Goal: Task Accomplishment & Management: Manage account settings

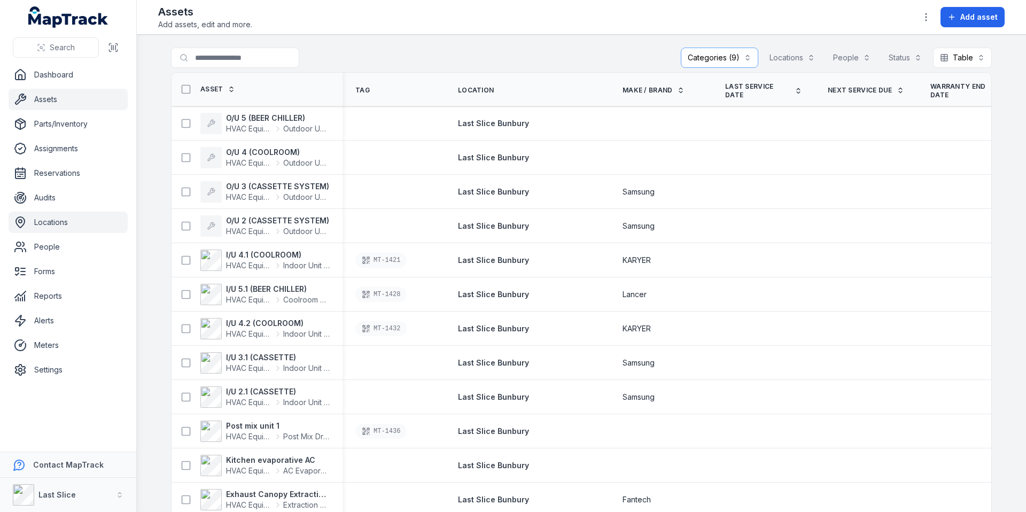
click at [60, 219] on link "Locations" at bounding box center [68, 222] width 119 height 21
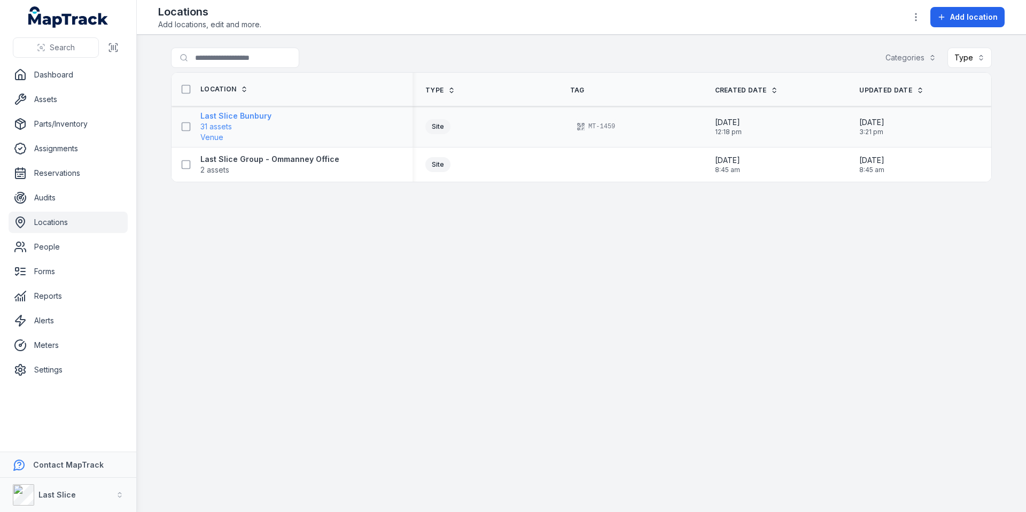
click at [254, 116] on strong "Last Slice Bunbury" at bounding box center [235, 116] width 71 height 11
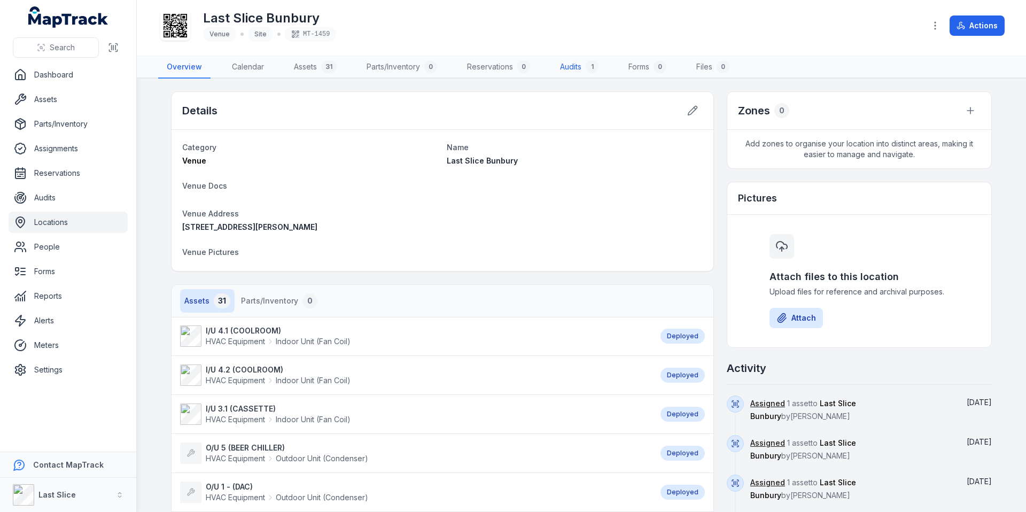
click at [589, 70] on div "1" at bounding box center [592, 66] width 13 height 13
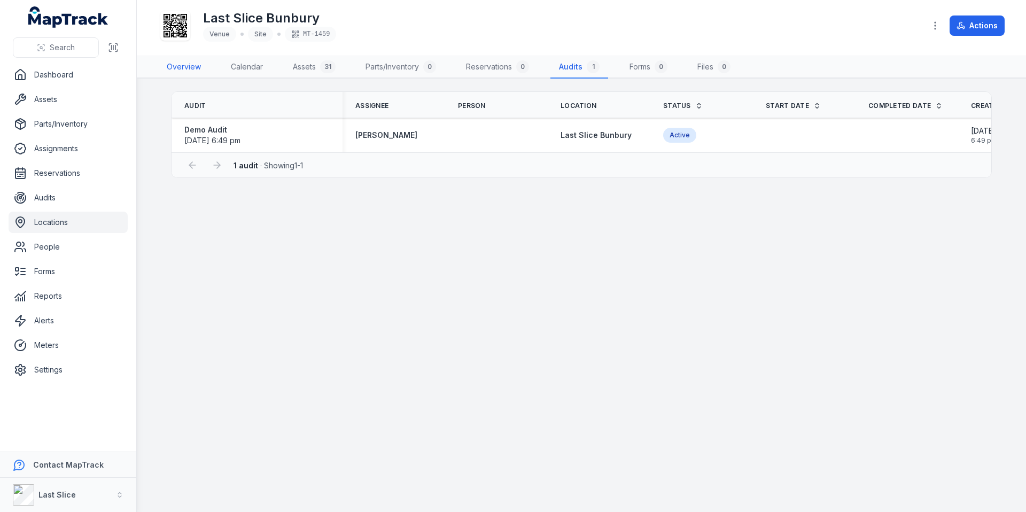
click at [190, 68] on link "Overview" at bounding box center [183, 67] width 51 height 22
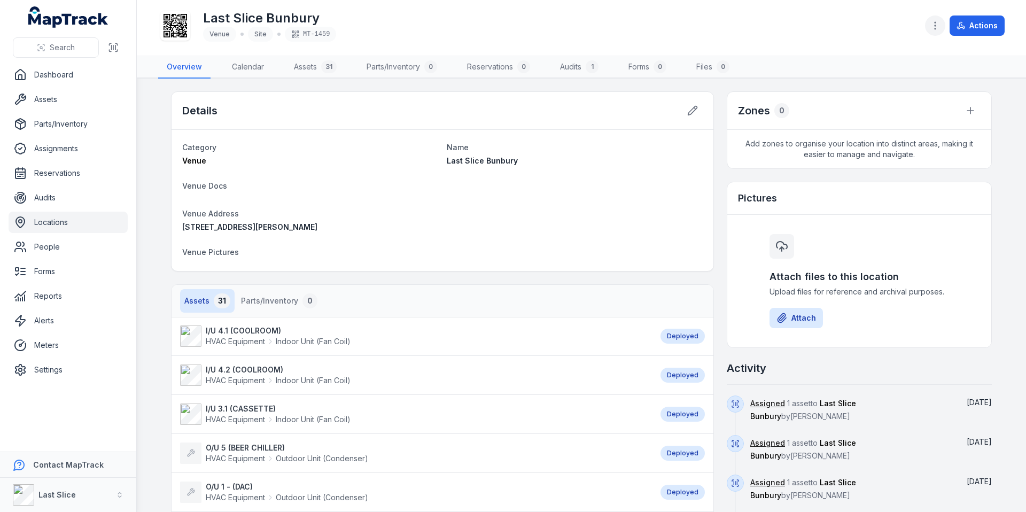
click at [935, 24] on icon "button" at bounding box center [935, 25] width 11 height 11
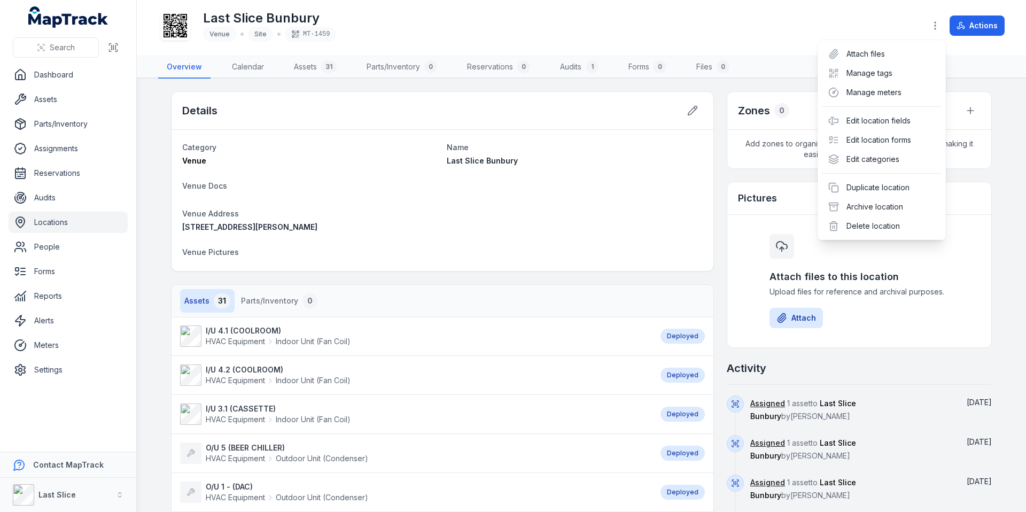
click at [792, 23] on div "Last Slice Bunbury Venue Site MT-1459 Actions" at bounding box center [581, 27] width 847 height 47
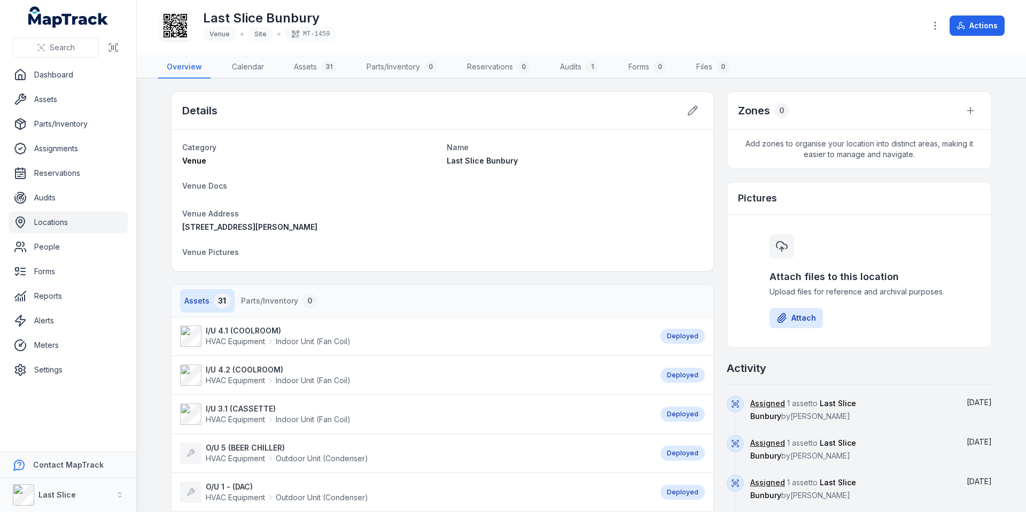
click at [58, 222] on link "Locations" at bounding box center [68, 222] width 119 height 21
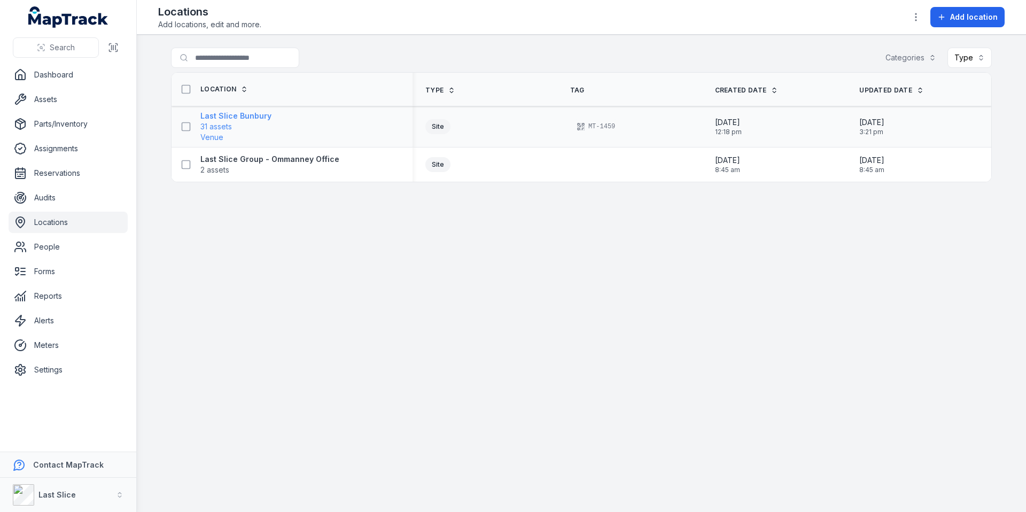
click at [252, 115] on strong "Last Slice Bunbury" at bounding box center [235, 116] width 71 height 11
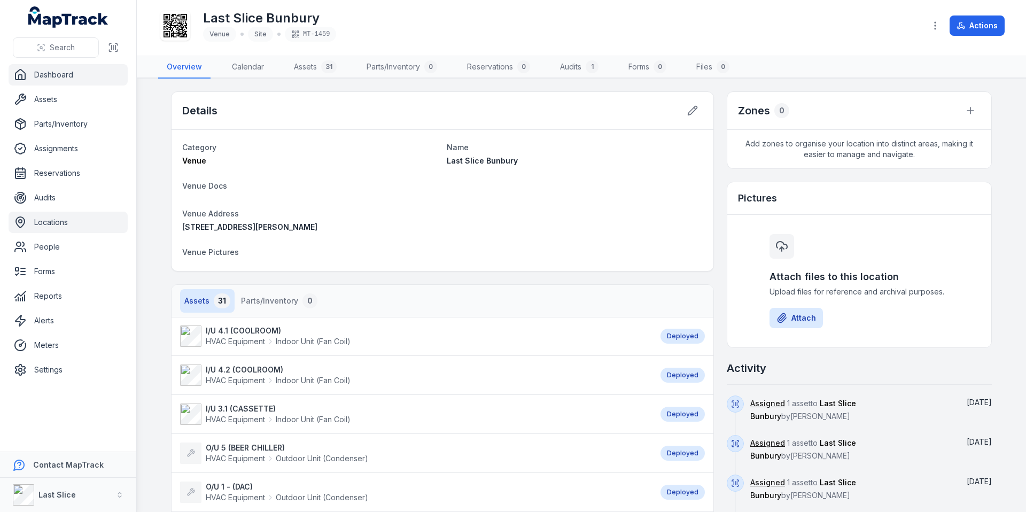
click at [63, 71] on link "Dashboard" at bounding box center [68, 74] width 119 height 21
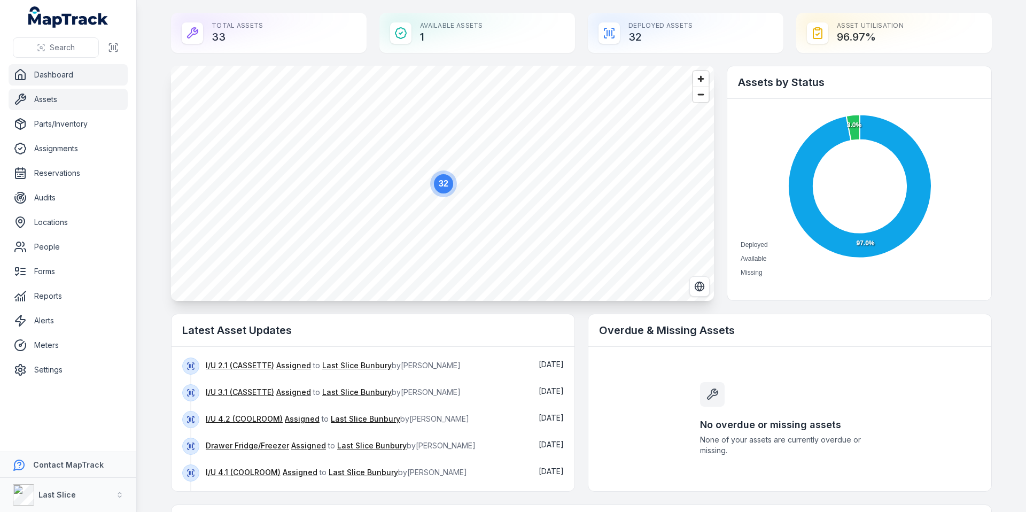
drag, startPoint x: 46, startPoint y: 101, endPoint x: 52, endPoint y: 112, distance: 12.2
click at [46, 102] on link "Assets" at bounding box center [68, 99] width 119 height 21
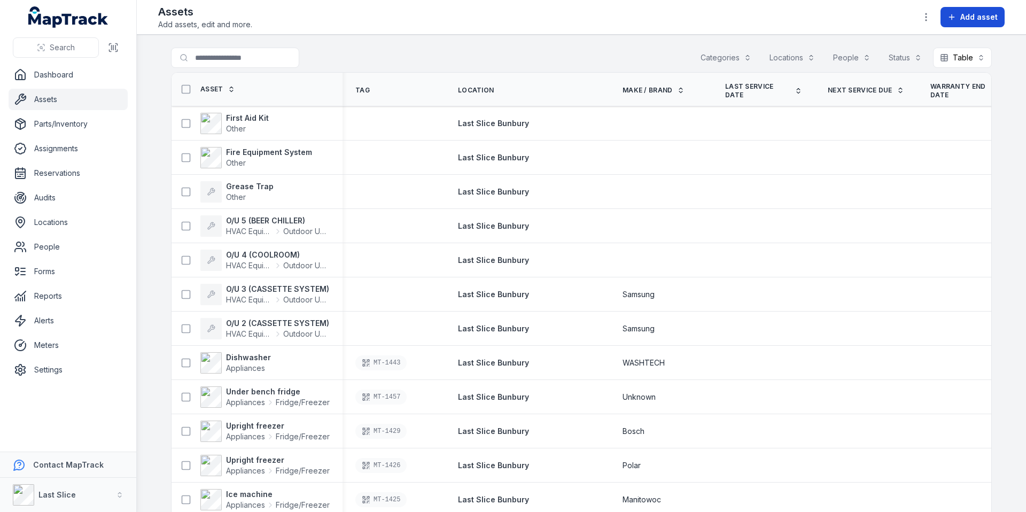
click at [958, 21] on button "Add asset" at bounding box center [973, 17] width 64 height 20
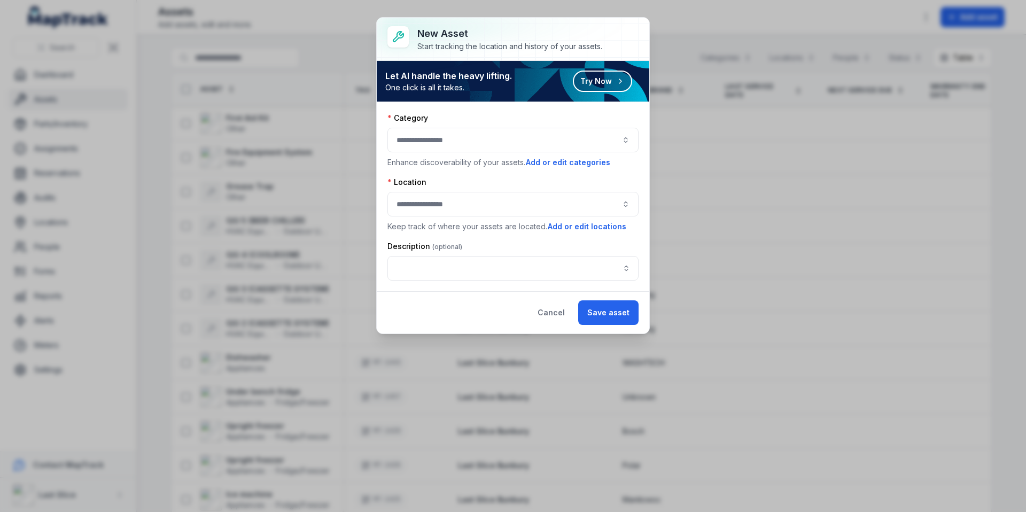
click at [488, 134] on div at bounding box center [513, 140] width 251 height 25
click at [563, 43] on div "Start tracking the location and history of your assets." at bounding box center [510, 46] width 185 height 11
click at [451, 137] on div at bounding box center [513, 140] width 251 height 25
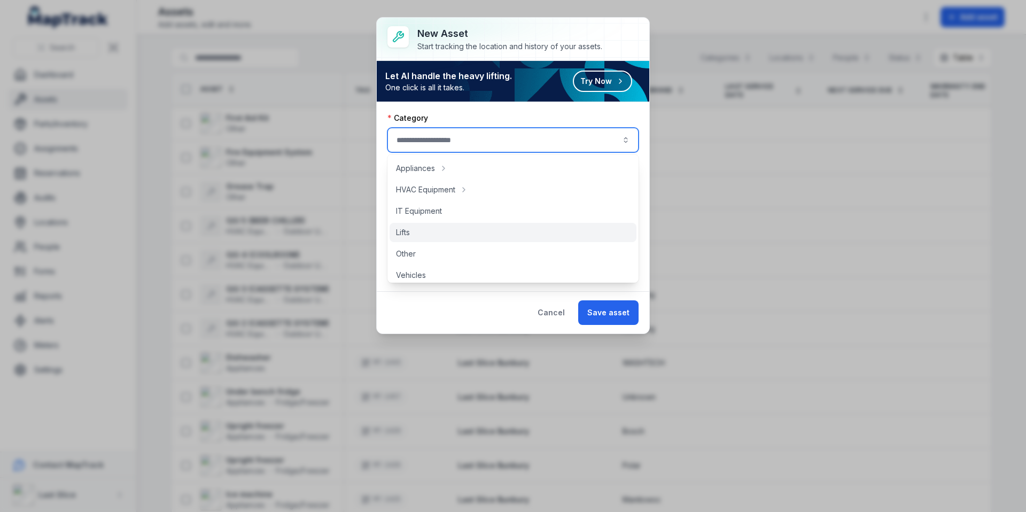
scroll to position [6, 0]
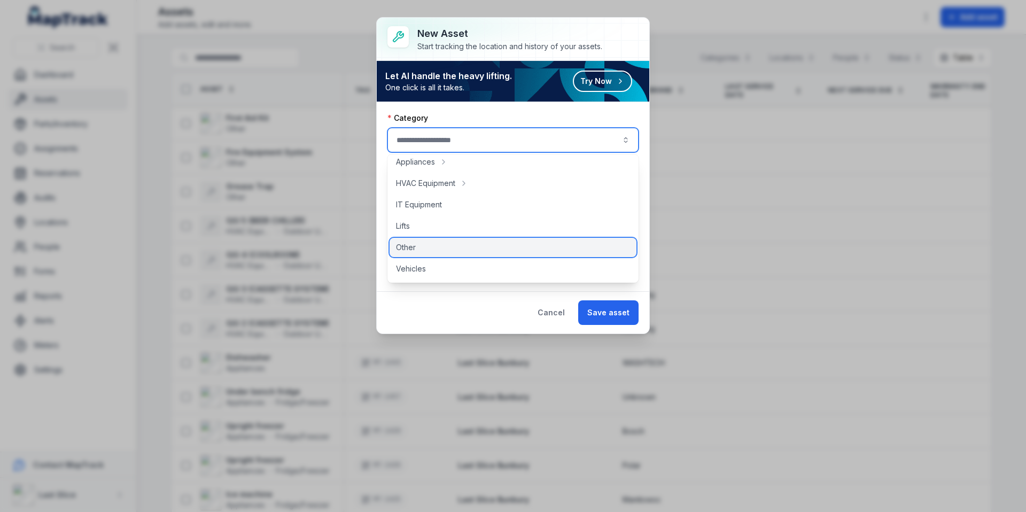
click at [414, 250] on span "Other" at bounding box center [406, 247] width 20 height 11
type input "*****"
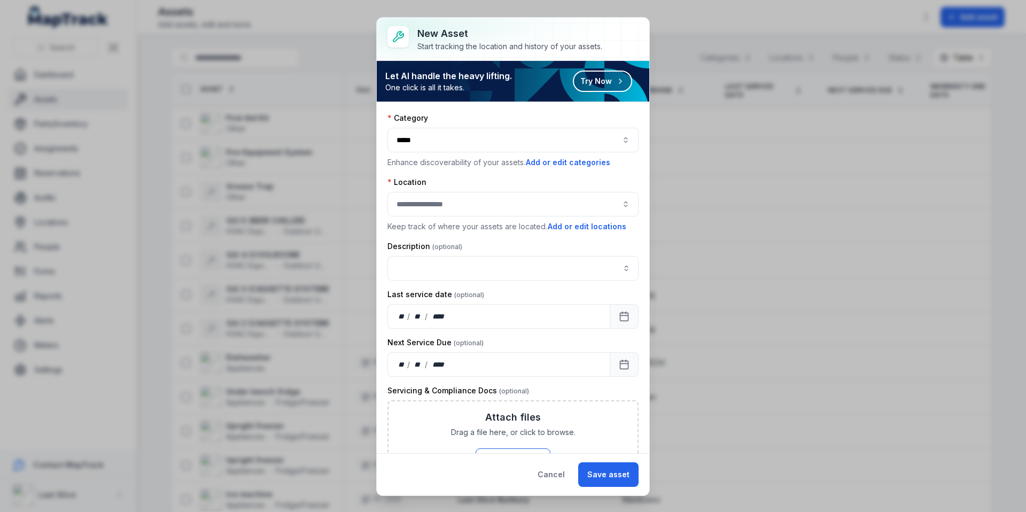
click at [622, 139] on div "*****" at bounding box center [513, 140] width 251 height 25
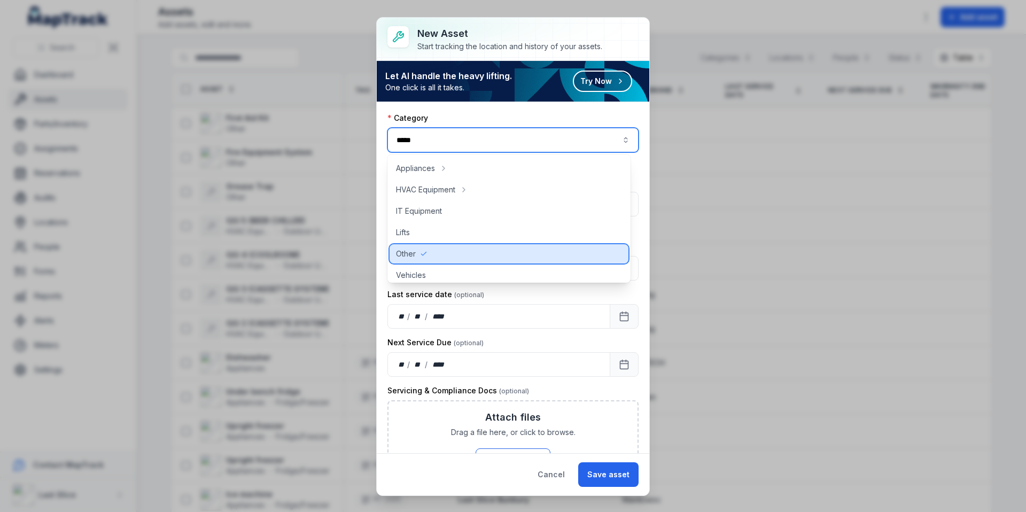
click at [434, 250] on div "Other" at bounding box center [509, 253] width 239 height 19
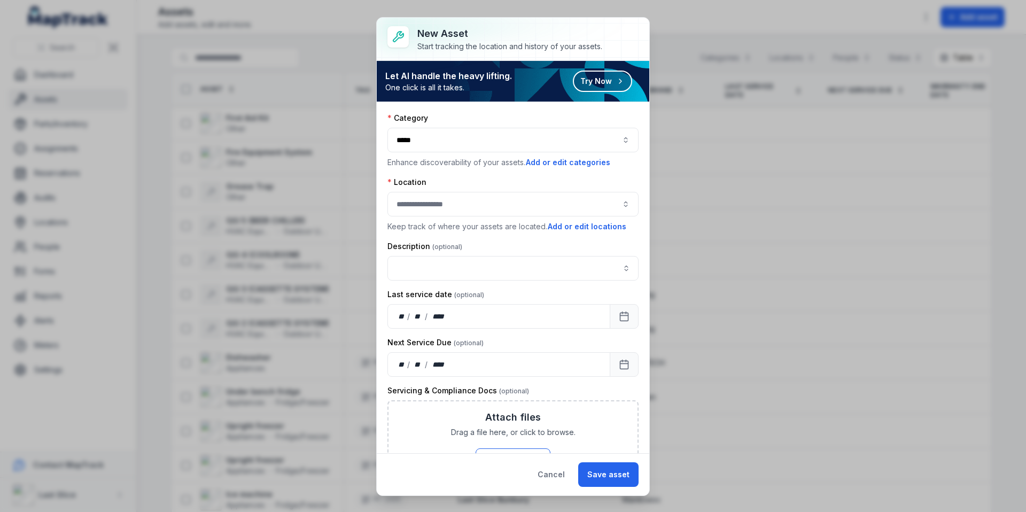
click at [558, 149] on div "*****" at bounding box center [513, 140] width 251 height 25
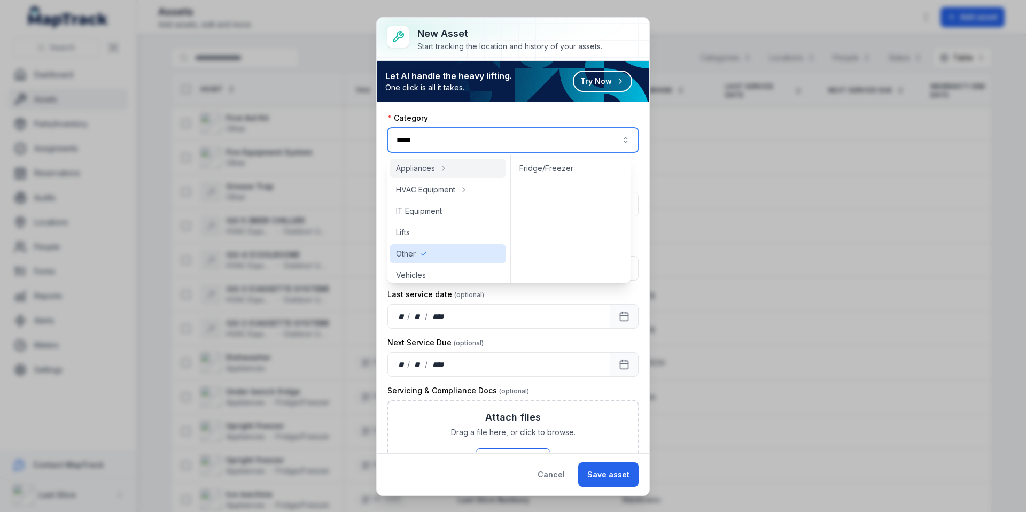
click at [577, 141] on div "*****" at bounding box center [513, 140] width 251 height 25
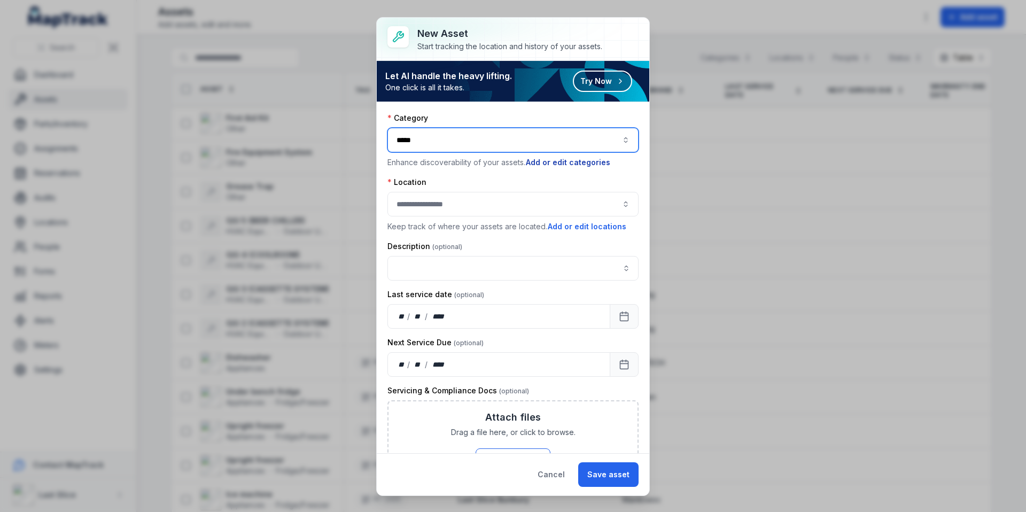
click at [581, 166] on button "Add or edit categories" at bounding box center [569, 163] width 86 height 12
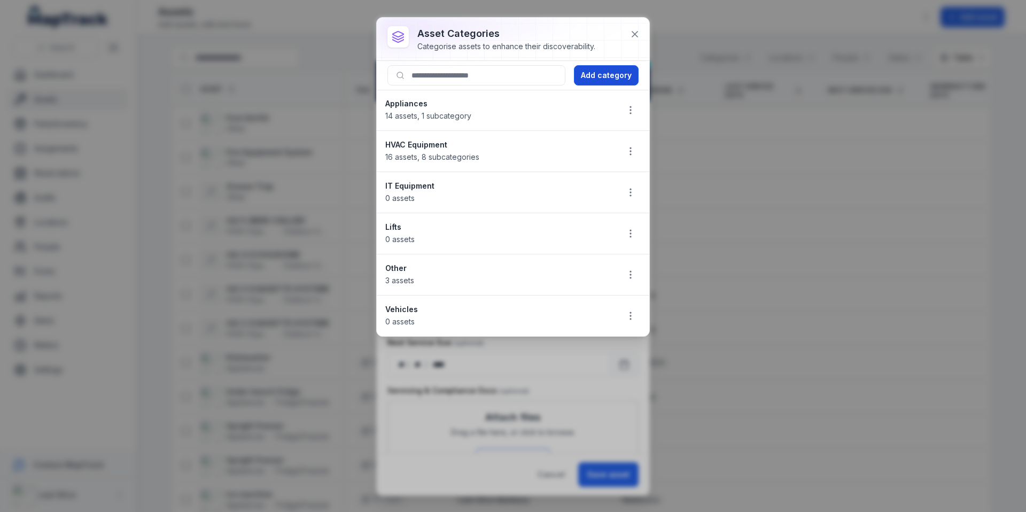
click at [611, 79] on button "Add category" at bounding box center [606, 75] width 65 height 20
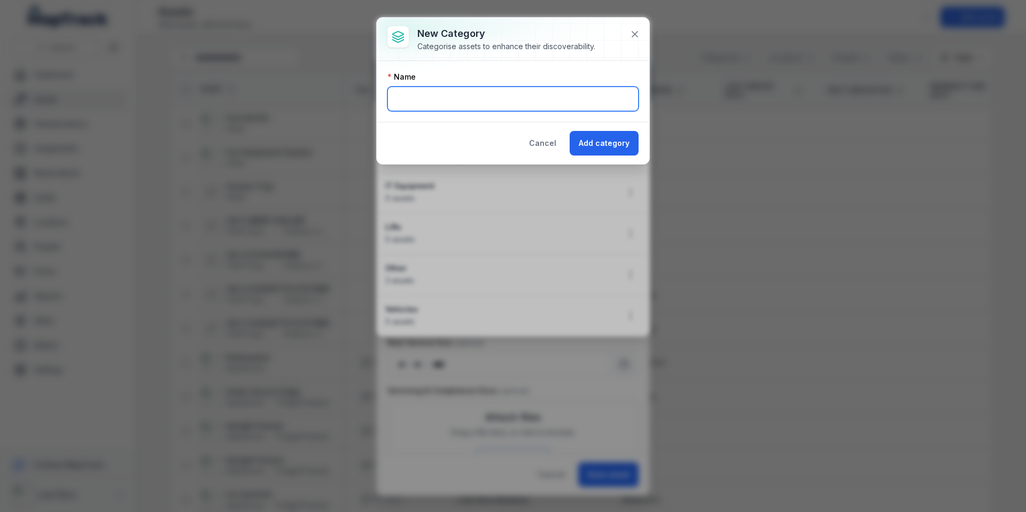
click at [506, 99] on input "text" at bounding box center [513, 99] width 251 height 25
type input "**********"
click at [612, 150] on button "Add category" at bounding box center [604, 143] width 69 height 25
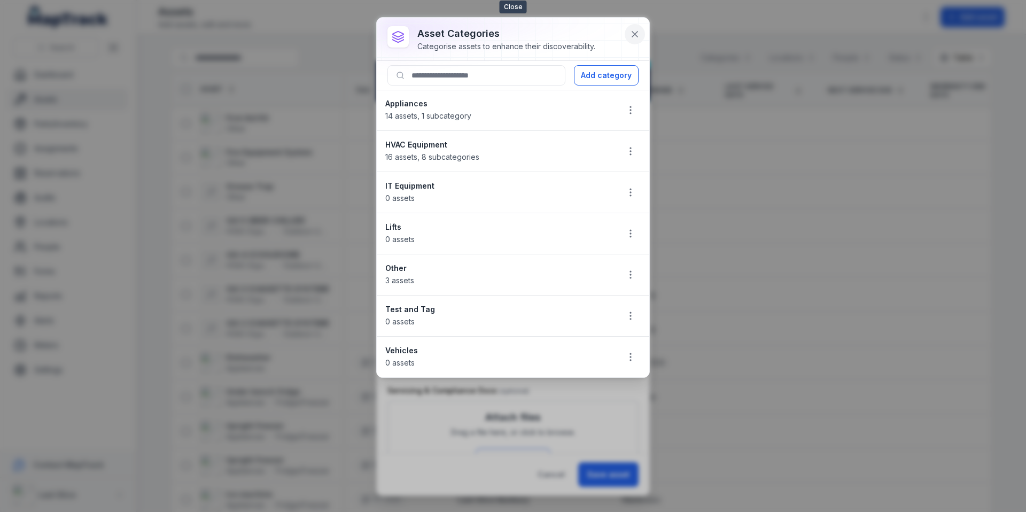
click at [638, 35] on icon at bounding box center [635, 34] width 11 height 11
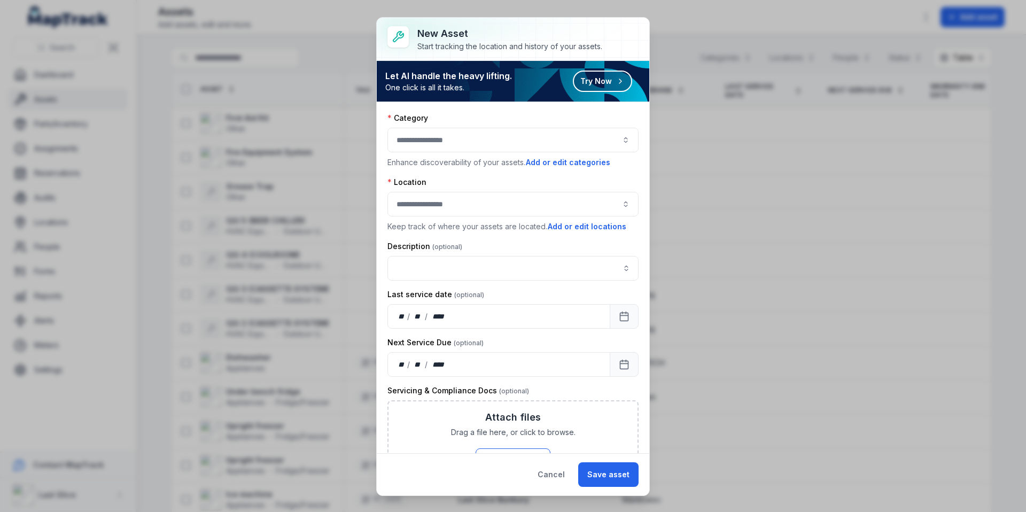
click at [445, 142] on div at bounding box center [513, 140] width 251 height 25
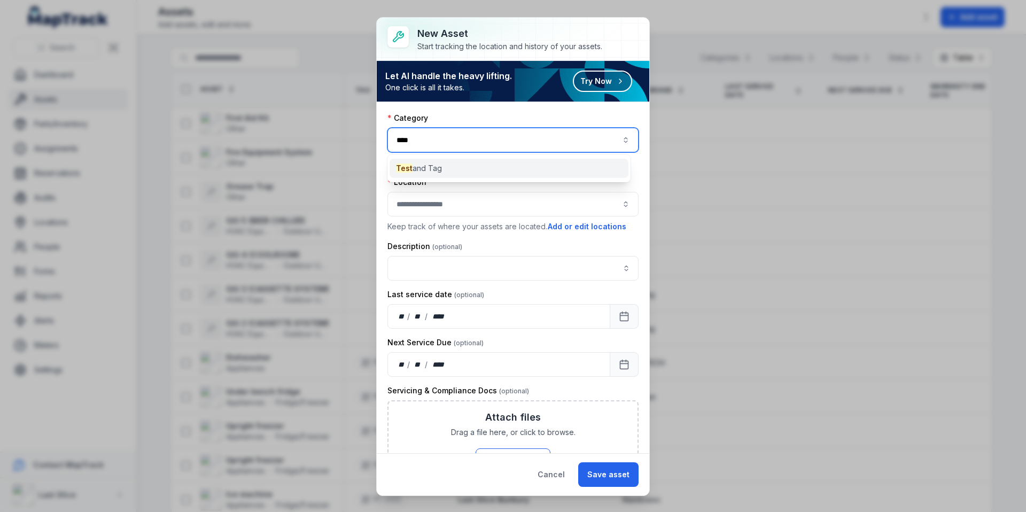
type input "****"
click at [446, 166] on div "Test and Tag" at bounding box center [509, 168] width 239 height 19
type input "**********"
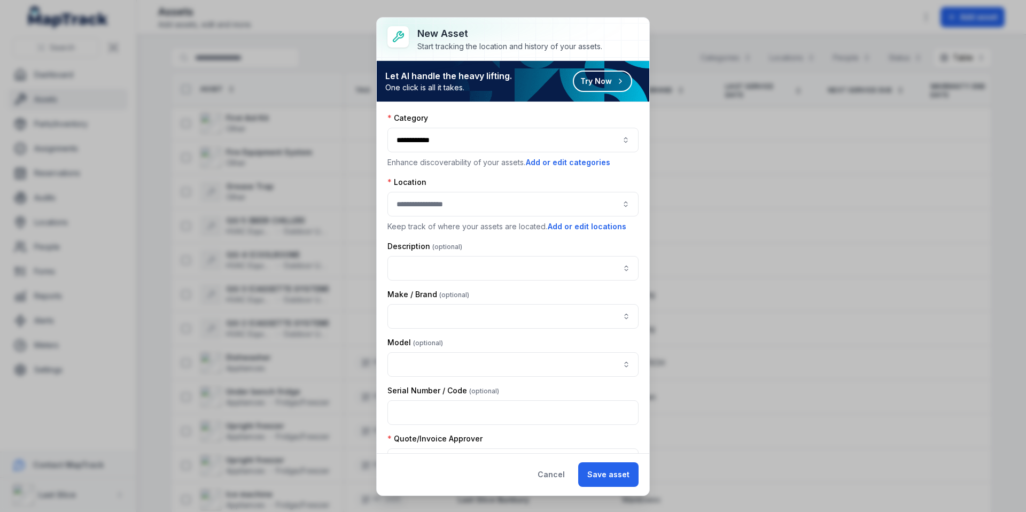
click at [426, 207] on div at bounding box center [513, 204] width 251 height 25
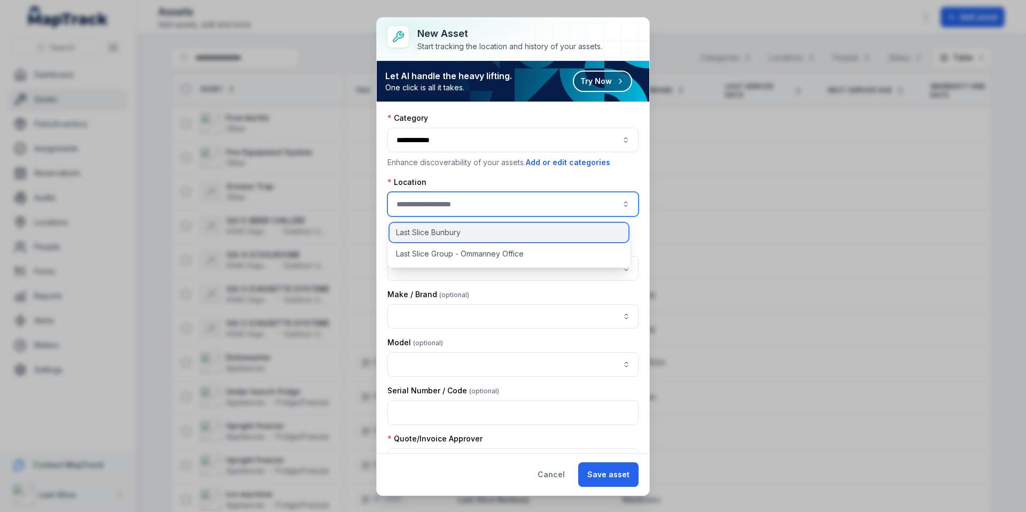
click at [436, 232] on span "Last Slice Bunbury" at bounding box center [428, 232] width 65 height 11
type input "**********"
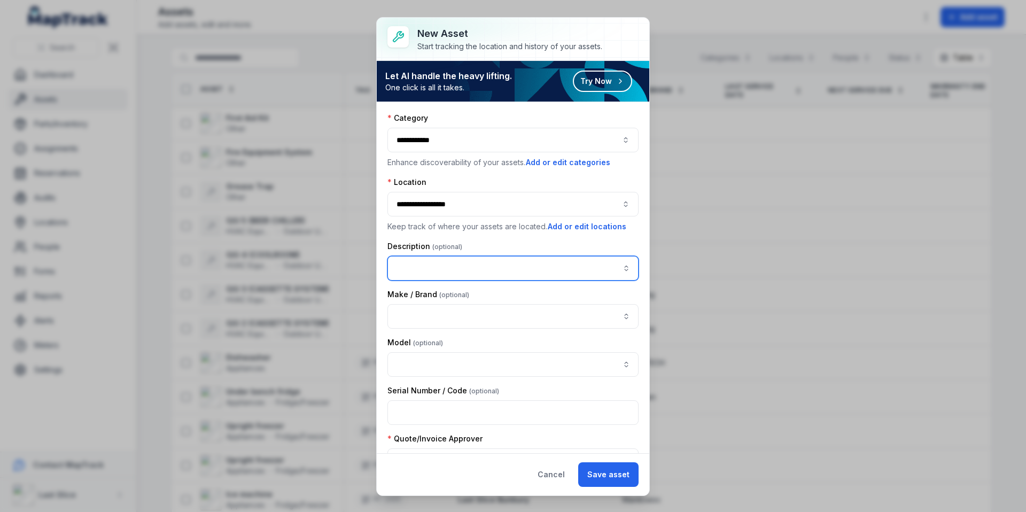
click at [437, 265] on input "asset-add:description-label" at bounding box center [513, 268] width 251 height 25
click at [438, 296] on span "" Yearly Test and Tag "" at bounding box center [440, 296] width 82 height 9
type input "**********"
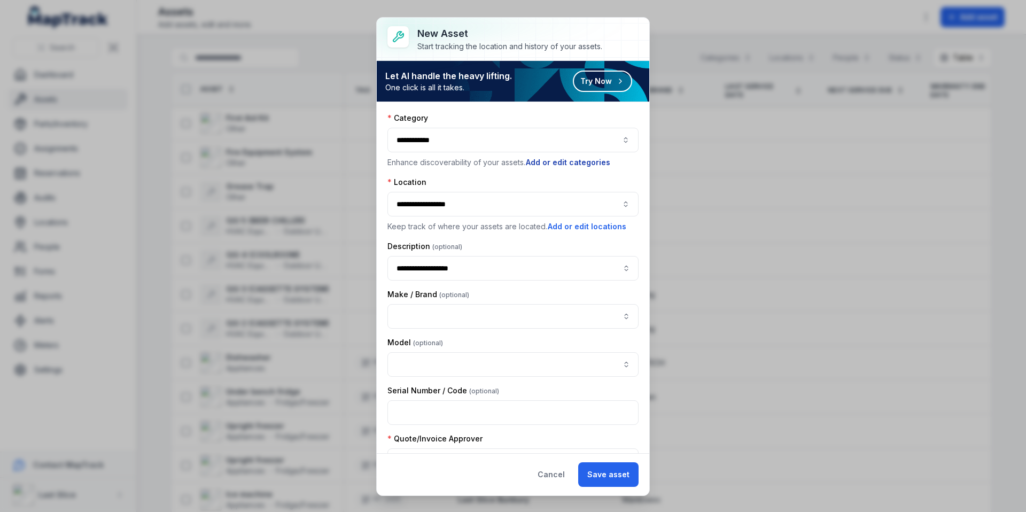
click at [571, 165] on button "Add or edit categories" at bounding box center [569, 163] width 86 height 12
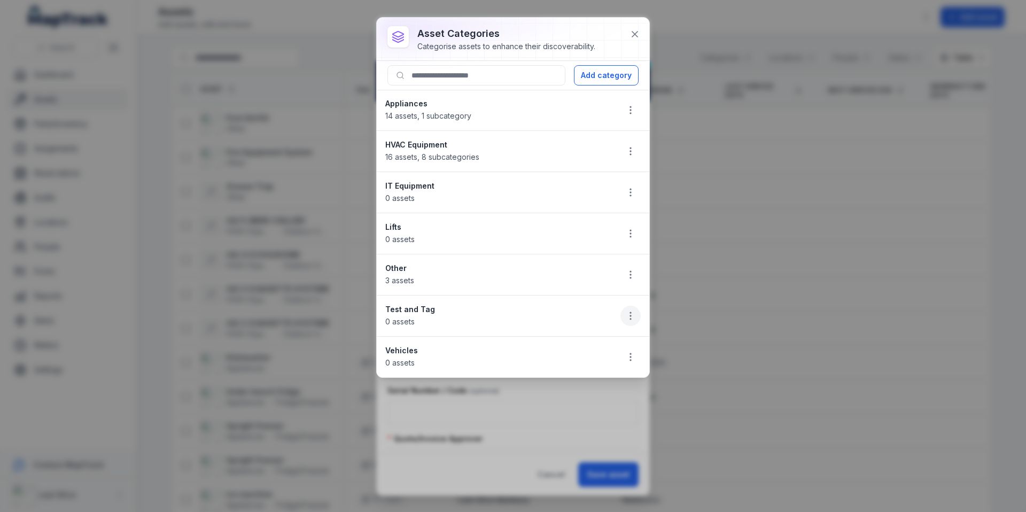
click at [628, 316] on icon "button" at bounding box center [631, 316] width 11 height 11
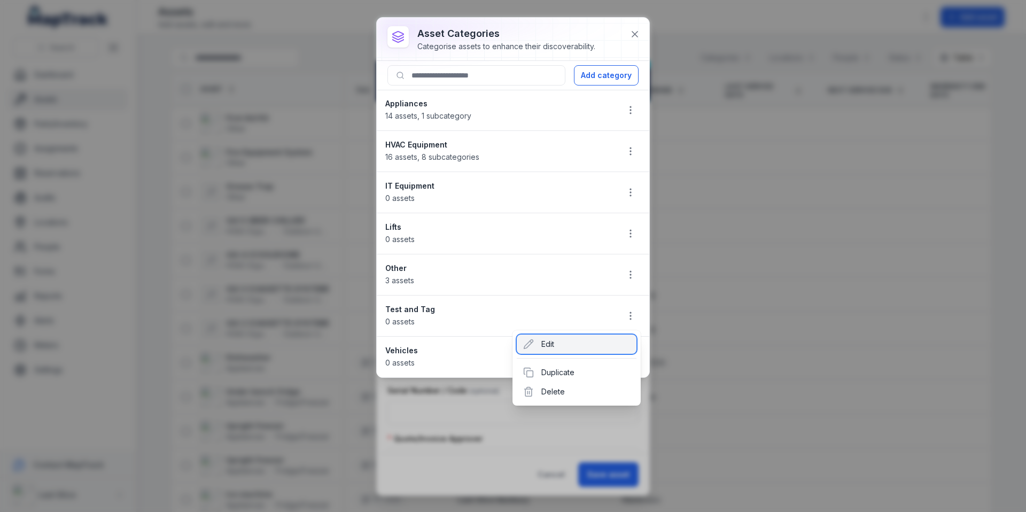
click at [568, 348] on div "Edit" at bounding box center [577, 344] width 120 height 19
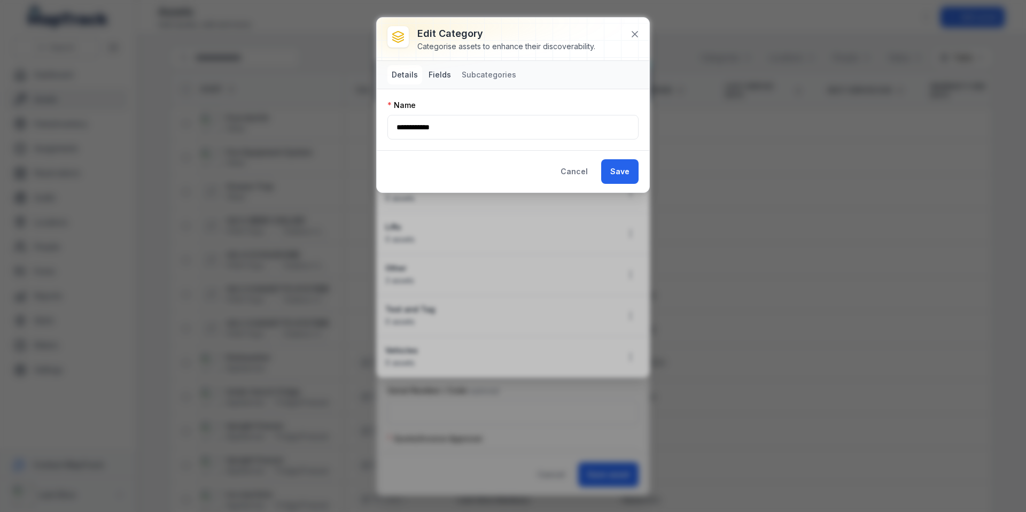
click at [450, 72] on button "Fields" at bounding box center [439, 74] width 31 height 19
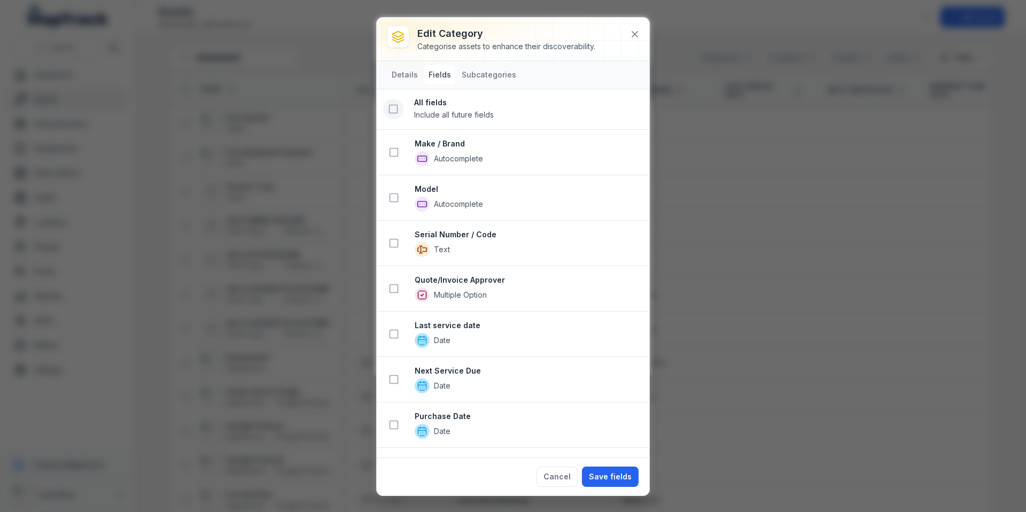
click at [393, 107] on icon at bounding box center [393, 109] width 11 height 11
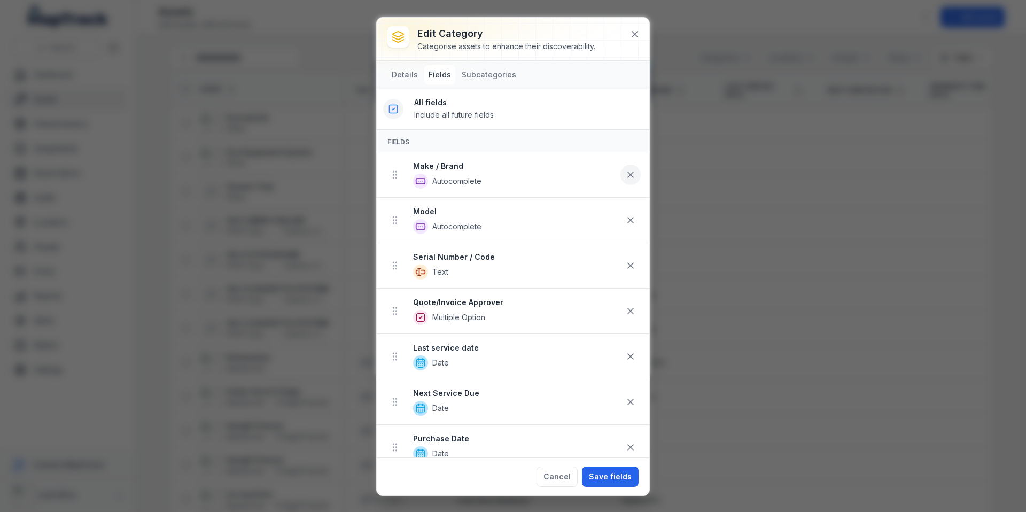
click at [626, 176] on icon at bounding box center [631, 174] width 11 height 11
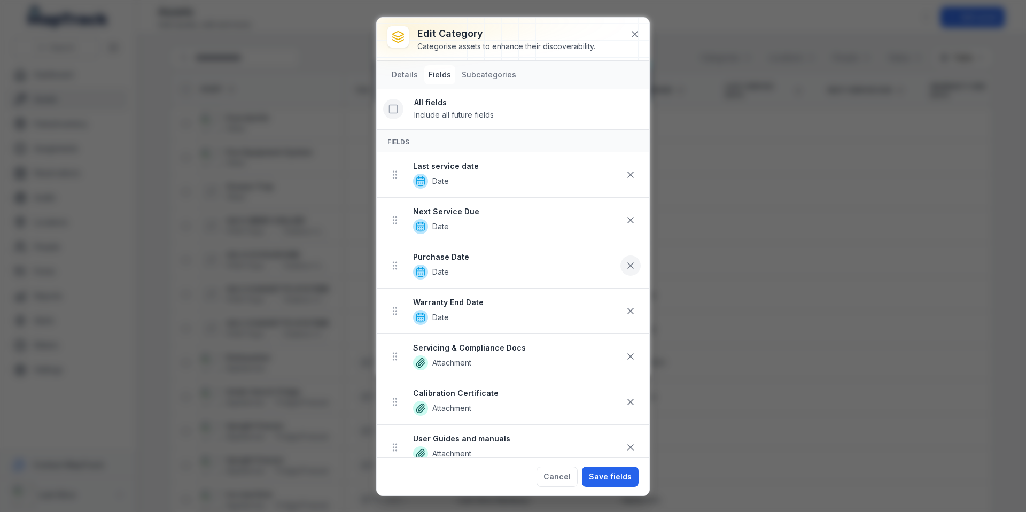
click at [626, 268] on icon at bounding box center [631, 265] width 11 height 11
click at [628, 402] on icon at bounding box center [630, 401] width 5 height 5
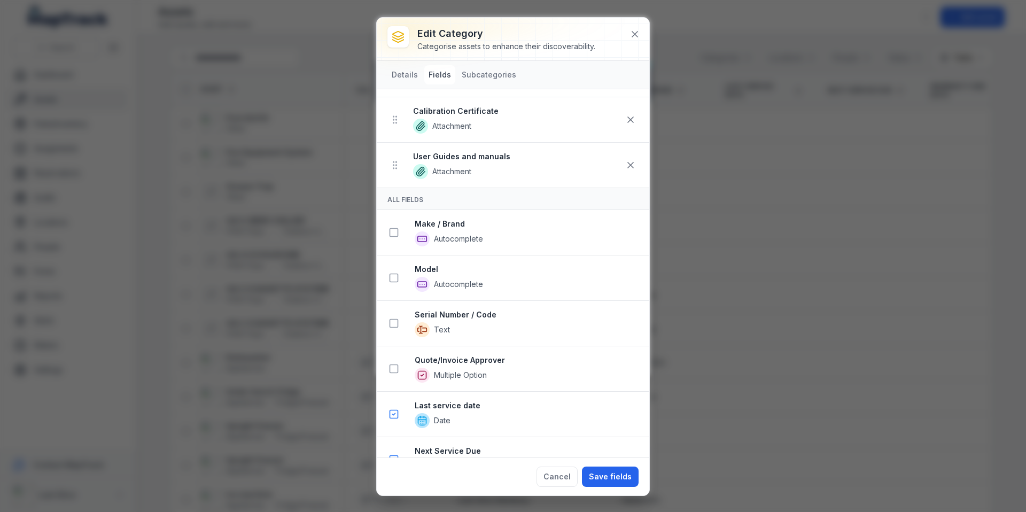
scroll to position [238, 0]
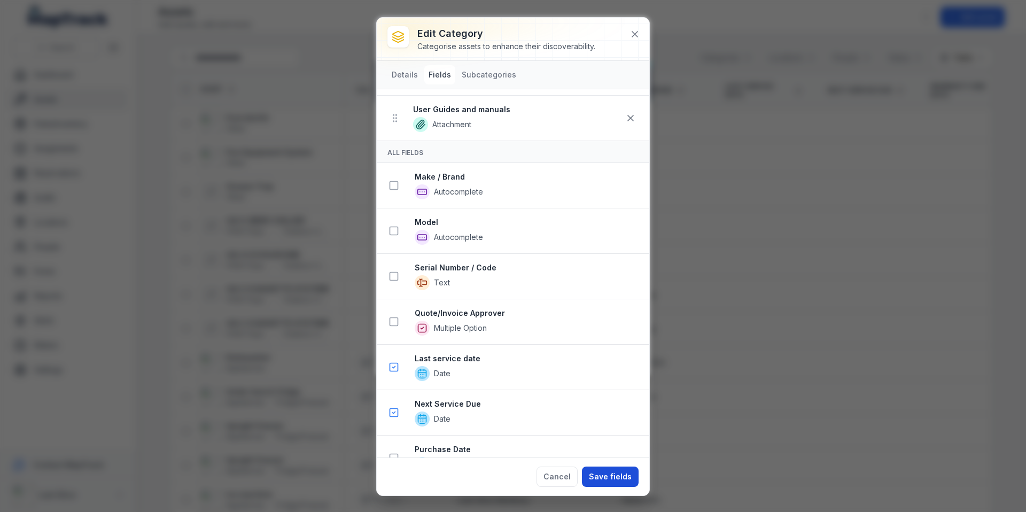
click at [615, 475] on button "Save fields" at bounding box center [610, 477] width 57 height 20
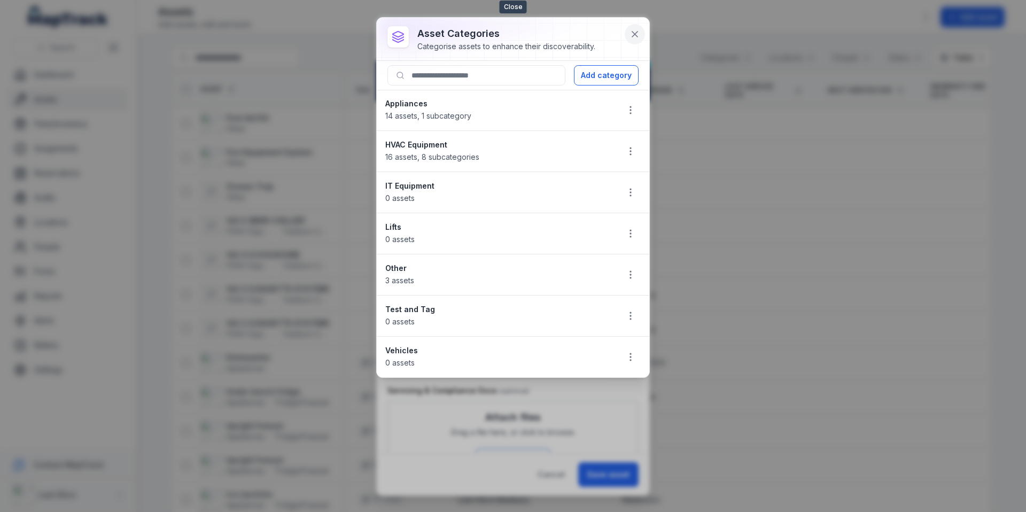
click at [626, 35] on button at bounding box center [635, 34] width 20 height 20
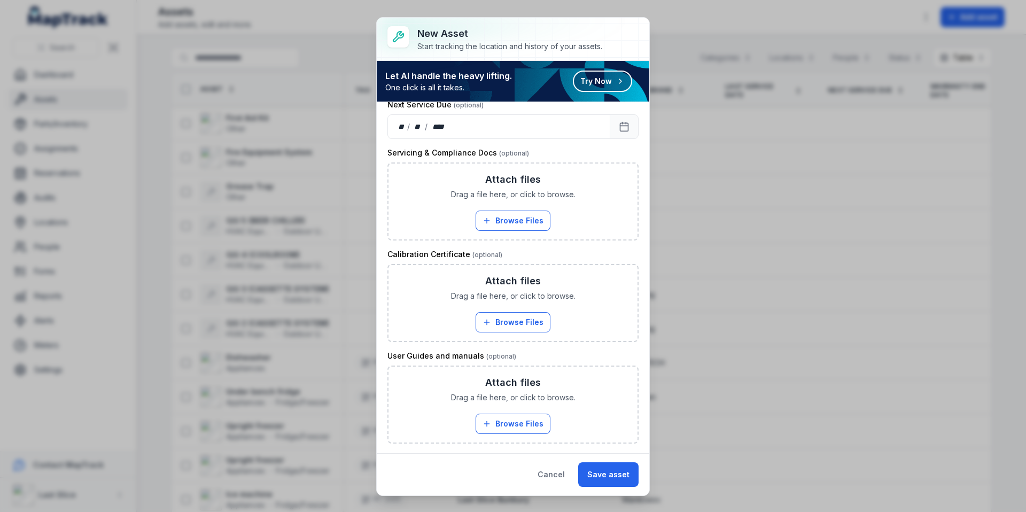
scroll to position [239, 0]
click at [613, 472] on button "Save asset" at bounding box center [608, 474] width 60 height 25
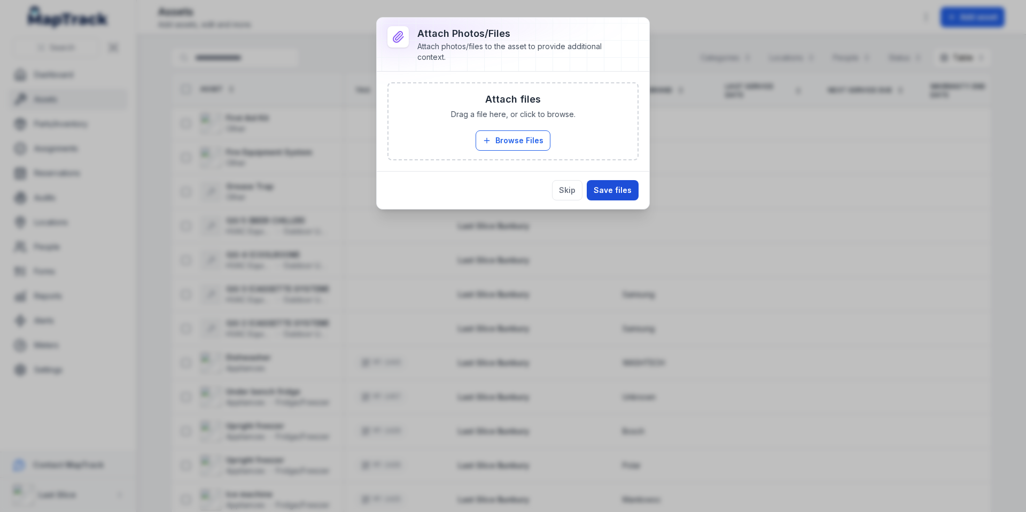
click at [598, 184] on button "Save files" at bounding box center [613, 190] width 52 height 20
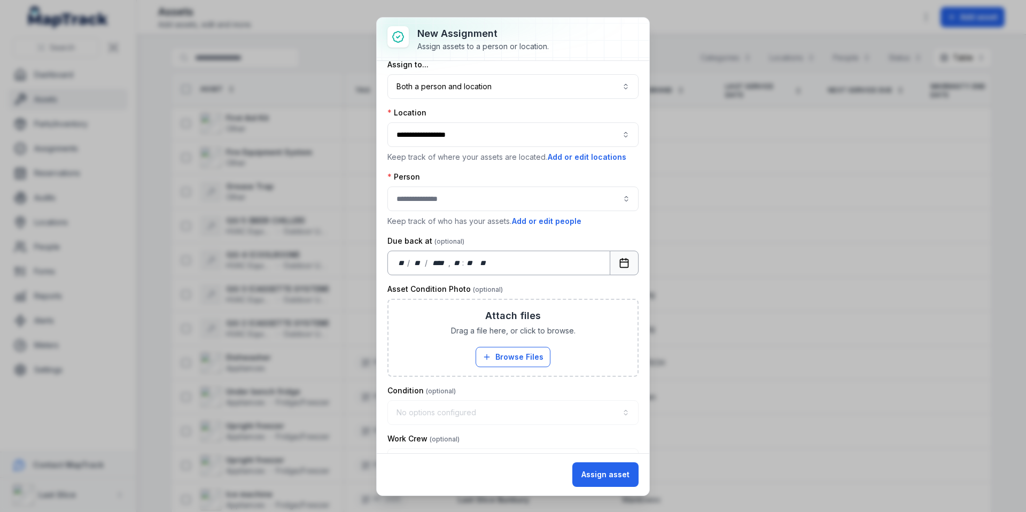
scroll to position [0, 0]
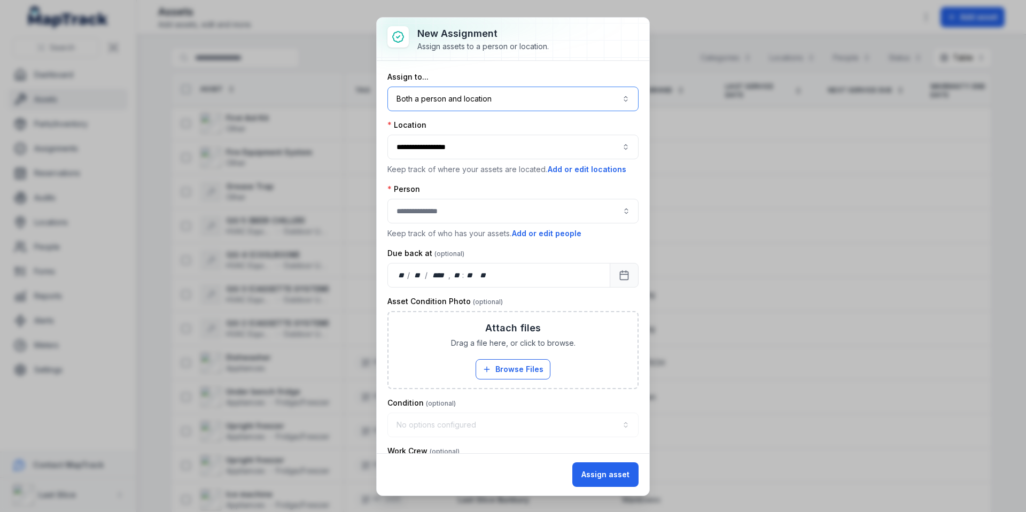
click at [467, 99] on button "Both a person and location ****" at bounding box center [513, 99] width 251 height 25
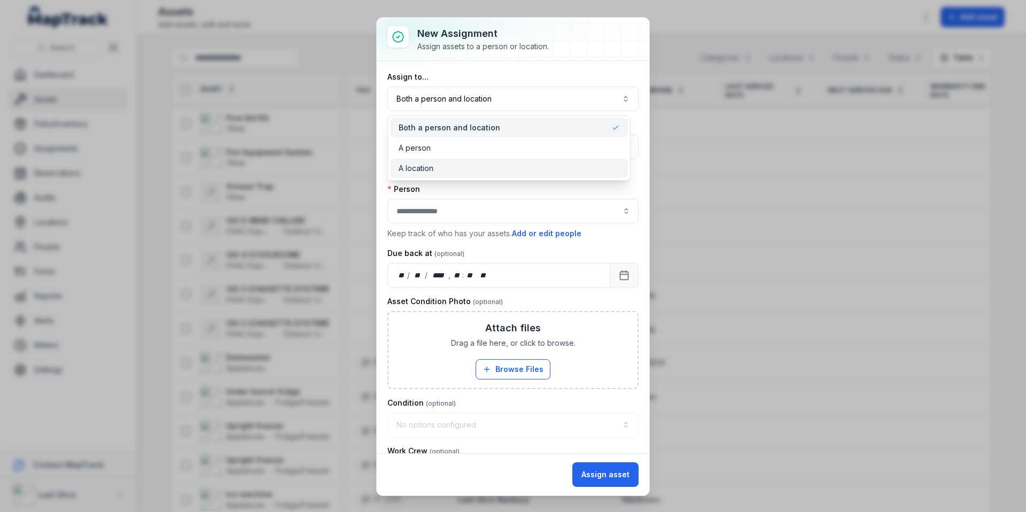
click at [414, 165] on span "A location" at bounding box center [416, 168] width 35 height 11
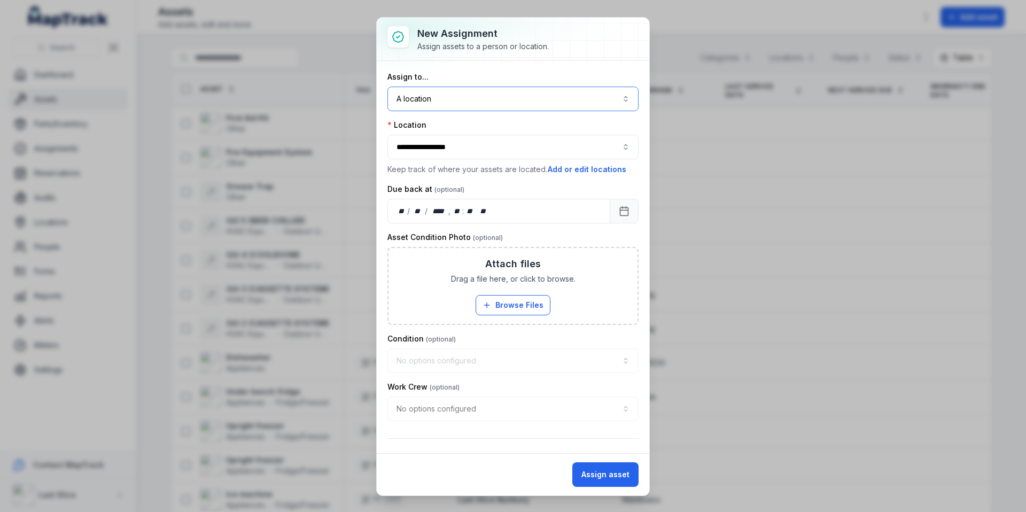
click at [432, 152] on div "**********" at bounding box center [513, 147] width 251 height 25
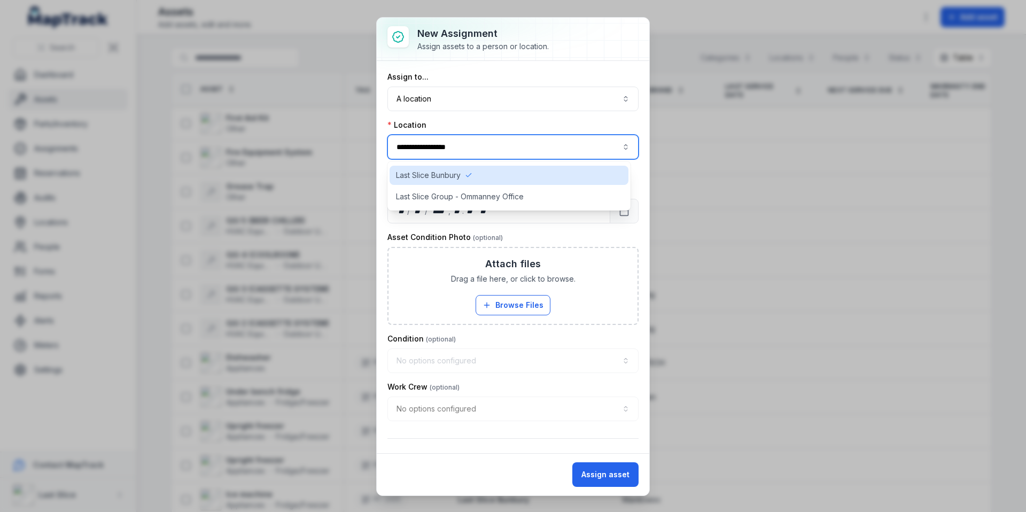
click at [610, 476] on button "Assign asset" at bounding box center [606, 474] width 66 height 25
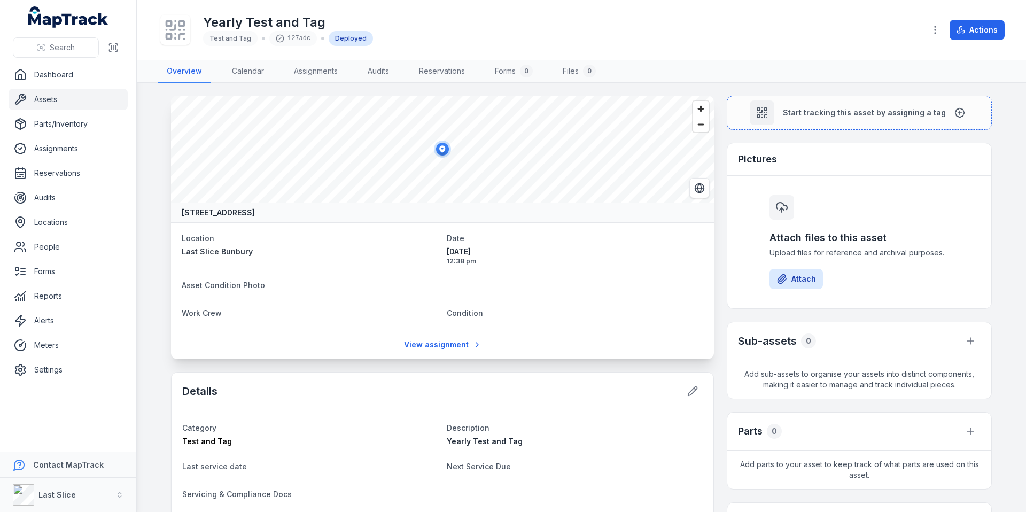
scroll to position [137, 0]
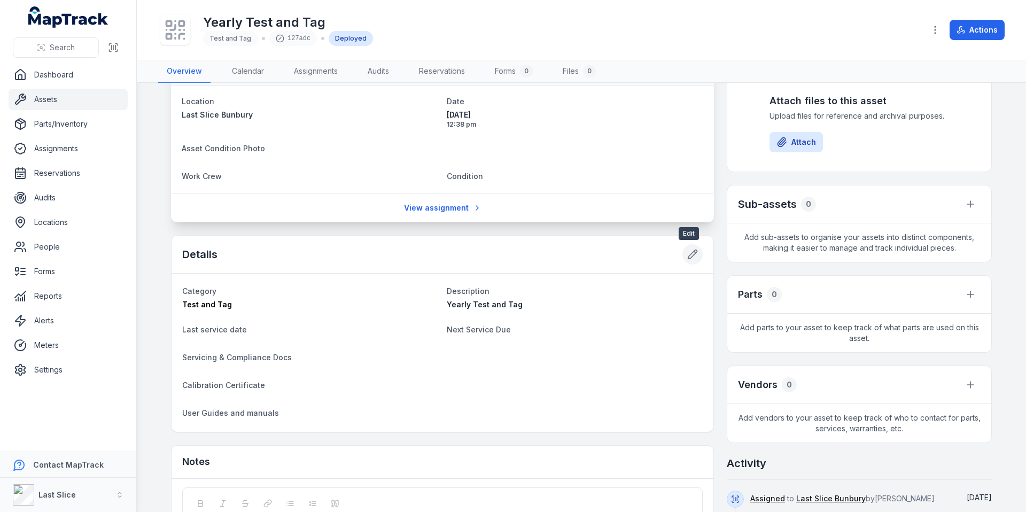
click at [683, 252] on button at bounding box center [693, 254] width 20 height 20
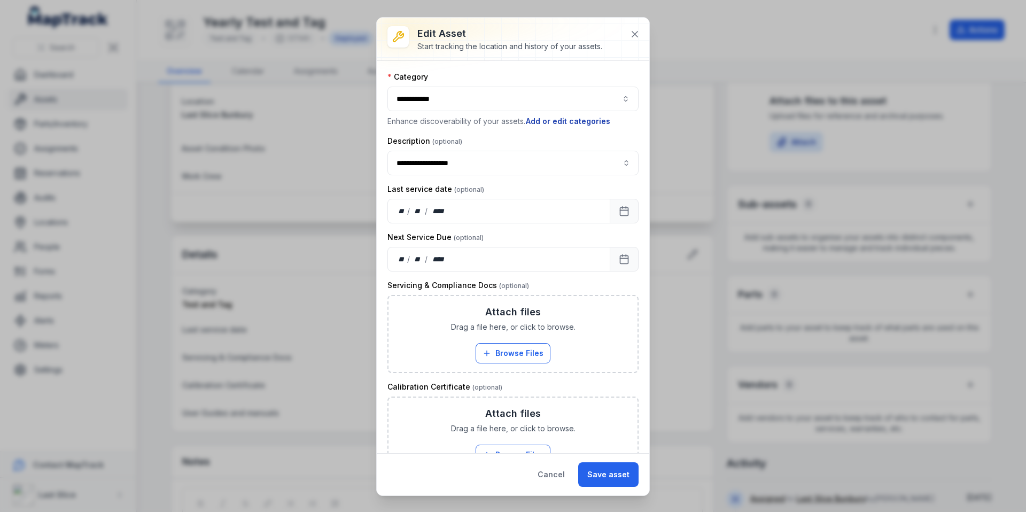
click at [575, 120] on button "Add or edit categories" at bounding box center [569, 121] width 86 height 12
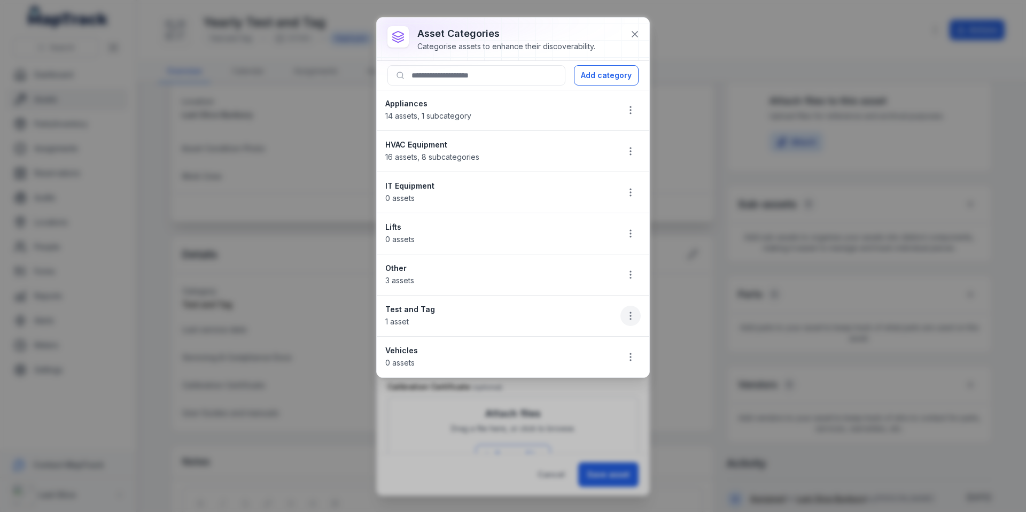
click at [636, 320] on button "button" at bounding box center [631, 316] width 20 height 20
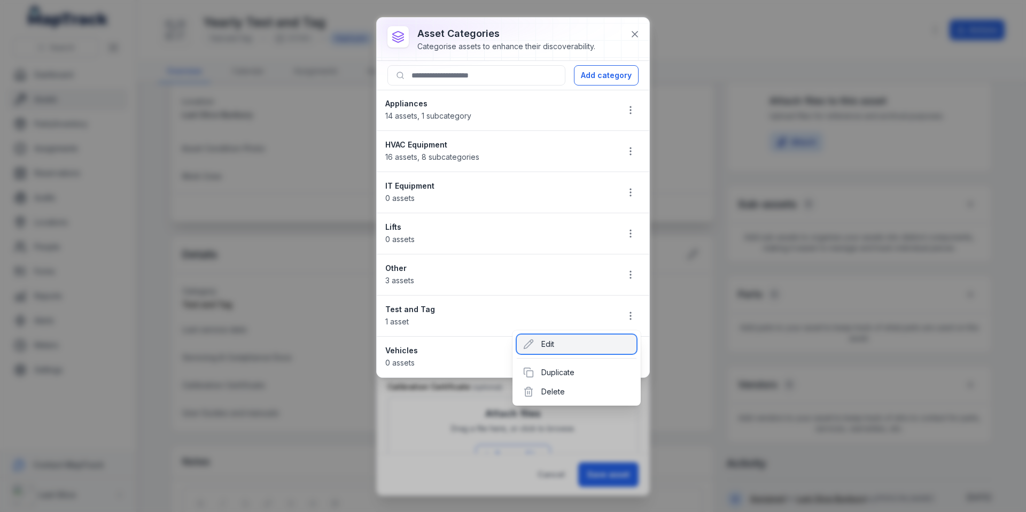
click at [560, 352] on div "Edit" at bounding box center [577, 344] width 120 height 19
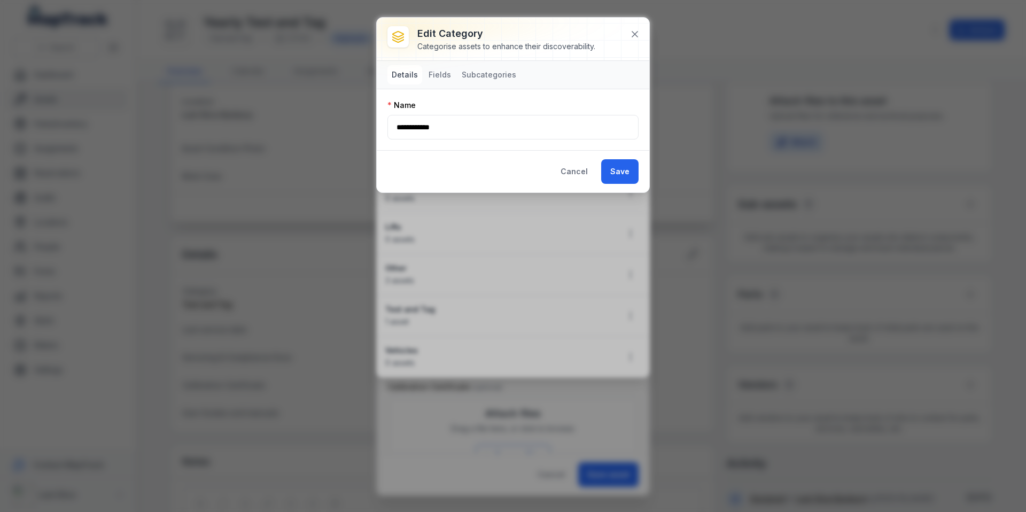
click at [444, 84] on nav "Details Fields Subcategories" at bounding box center [513, 75] width 273 height 28
click at [443, 80] on button "Fields" at bounding box center [439, 74] width 31 height 19
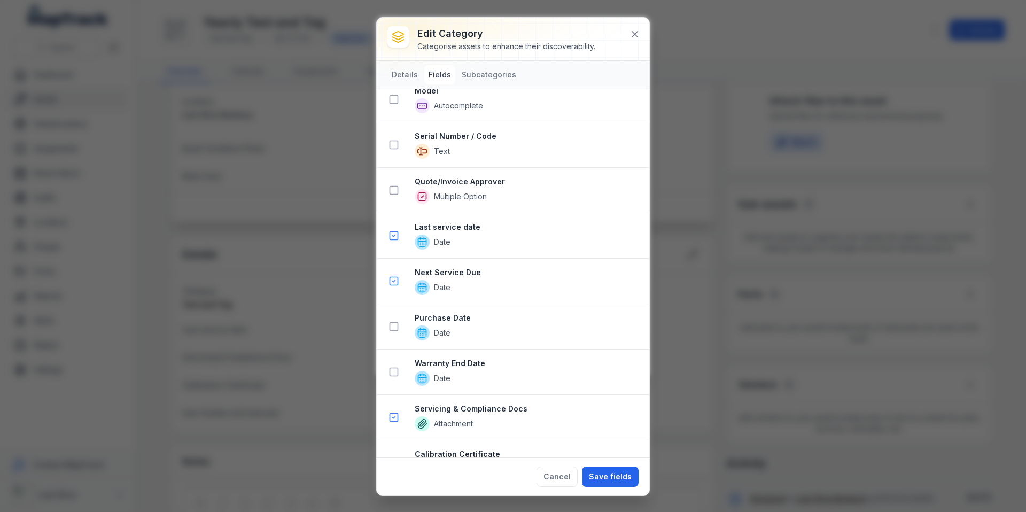
scroll to position [0, 0]
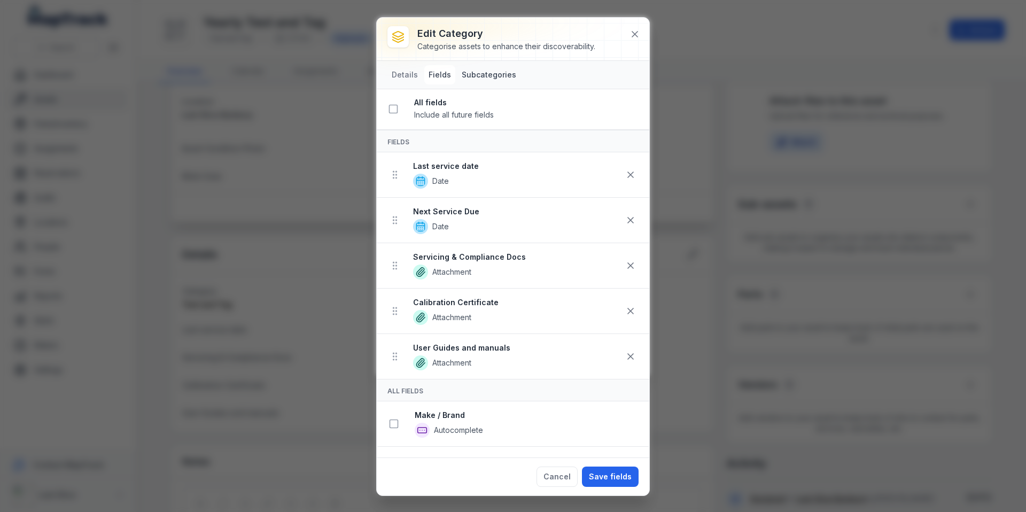
click at [478, 73] on button "Subcategories" at bounding box center [489, 74] width 63 height 19
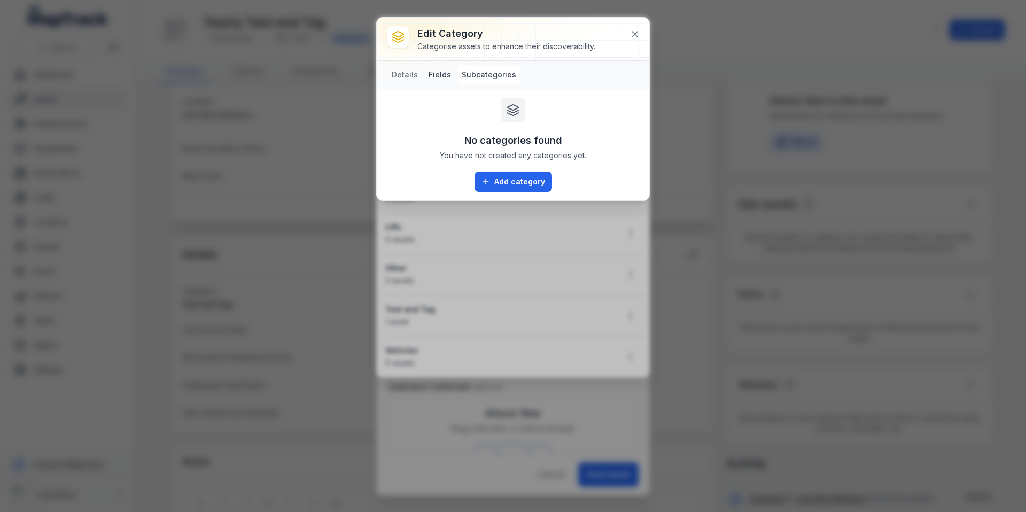
click at [437, 75] on button "Fields" at bounding box center [439, 74] width 31 height 19
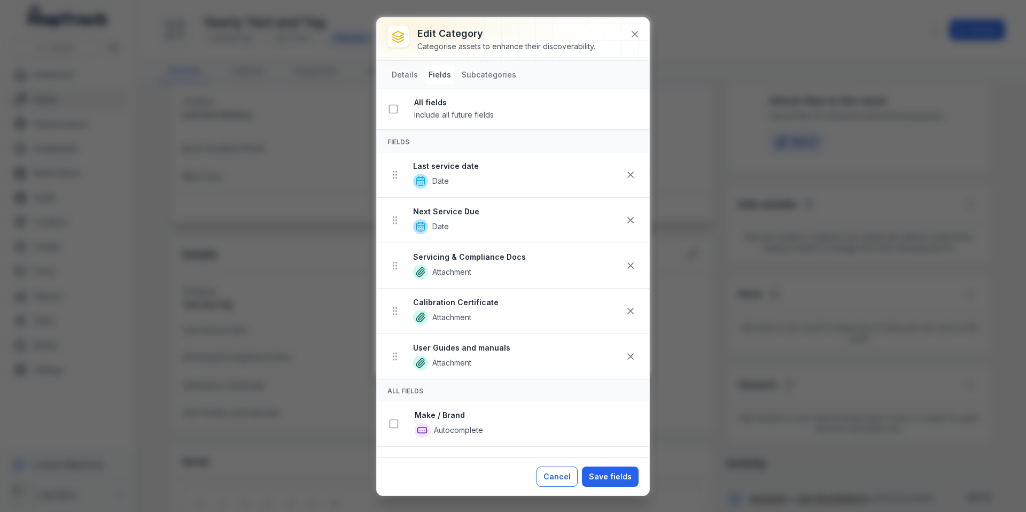
click at [557, 473] on button "Cancel" at bounding box center [557, 477] width 41 height 20
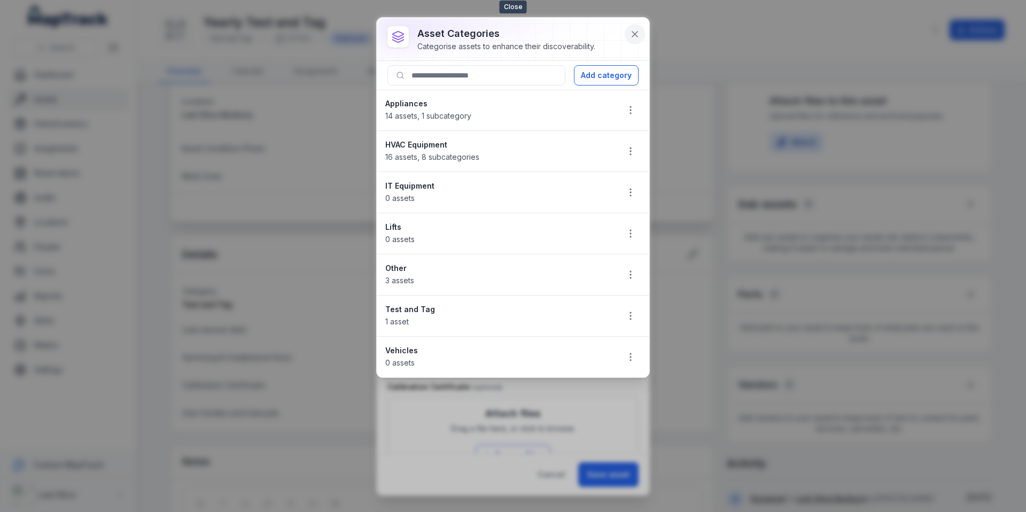
click at [634, 32] on icon at bounding box center [635, 34] width 11 height 11
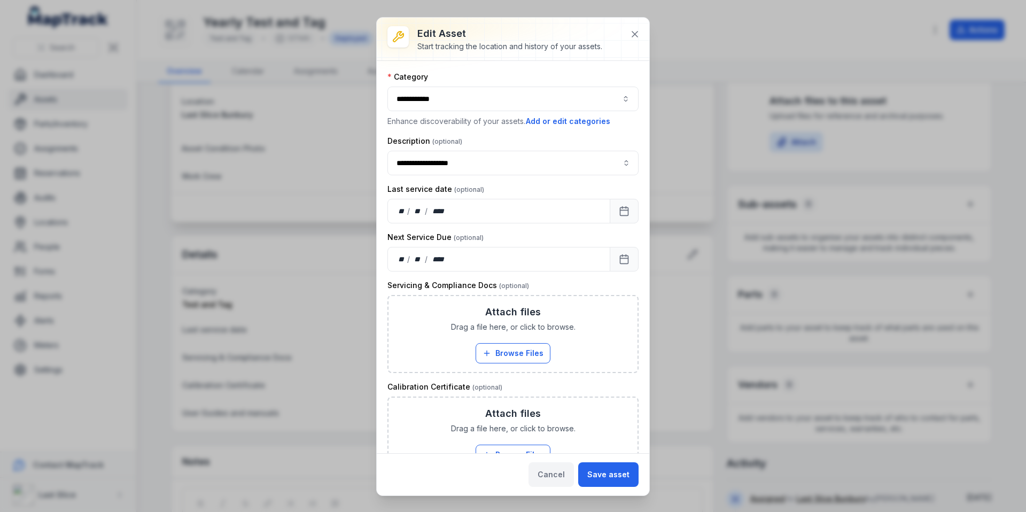
click at [565, 477] on button "Cancel" at bounding box center [551, 474] width 45 height 25
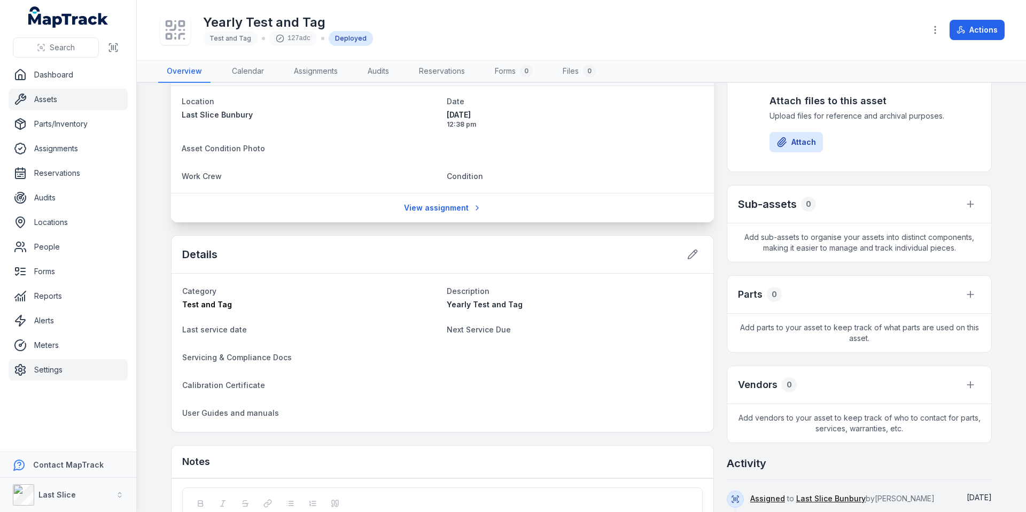
click at [53, 377] on link "Settings" at bounding box center [68, 369] width 119 height 21
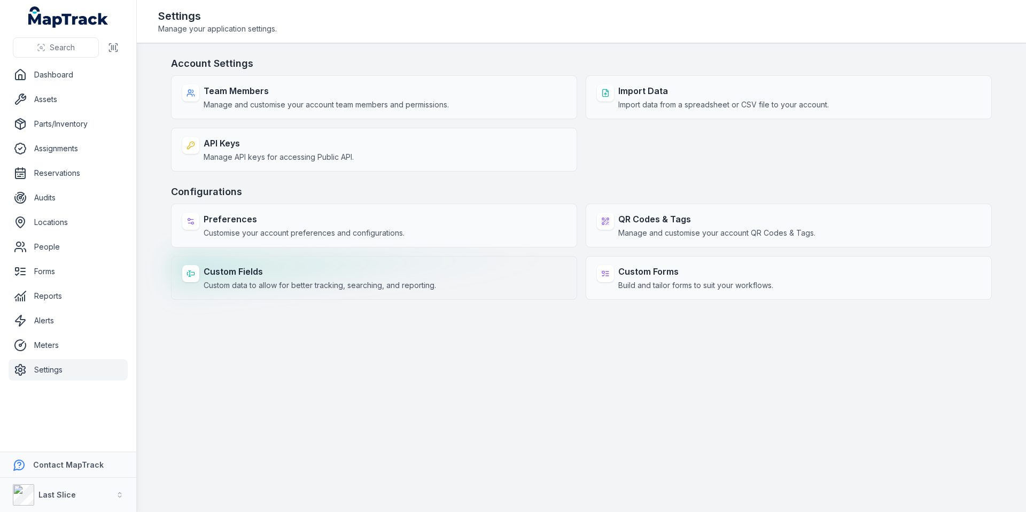
click at [360, 280] on span "Custom data to allow for better tracking, searching, and reporting." at bounding box center [320, 285] width 233 height 11
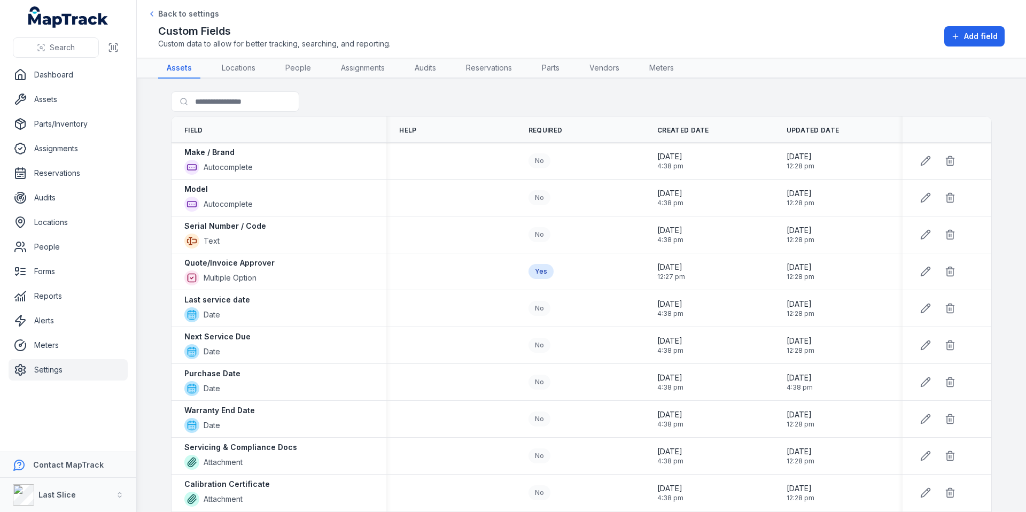
click at [975, 47] on div "Custom Fields Custom data to allow for better tracking, searching, and reportin…" at bounding box center [581, 37] width 847 height 26
click at [977, 29] on button "Add field" at bounding box center [975, 36] width 60 height 20
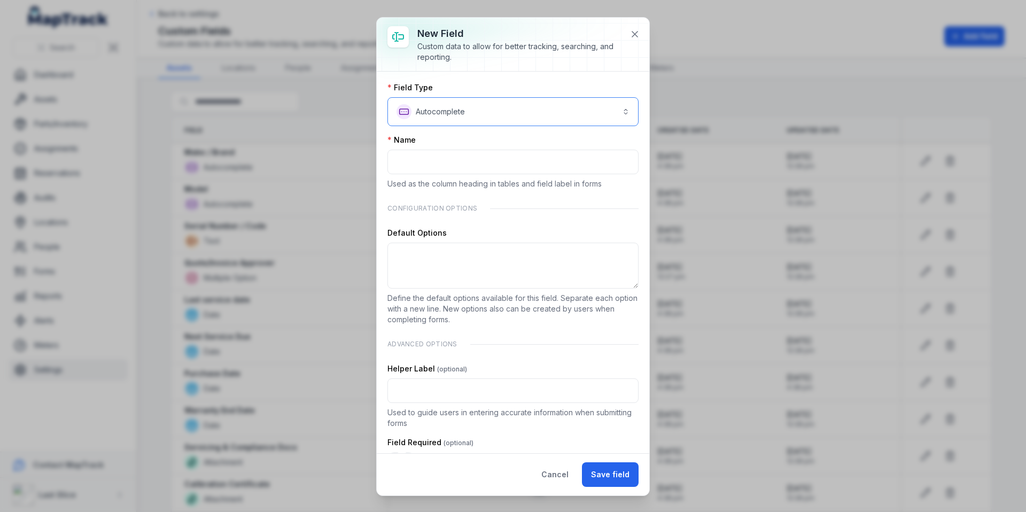
click at [505, 104] on button "**********" at bounding box center [513, 111] width 251 height 29
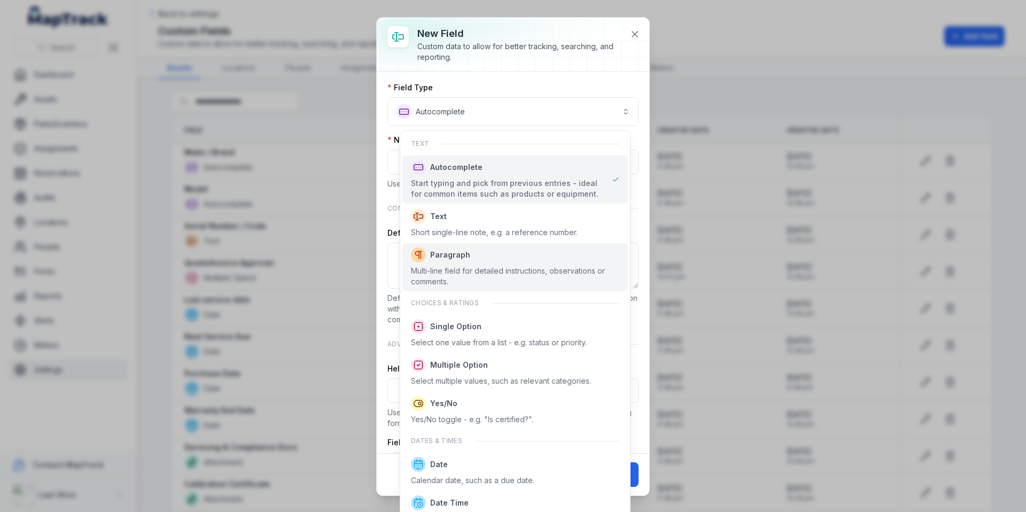
click at [479, 253] on span "Paragraph" at bounding box center [515, 255] width 209 height 15
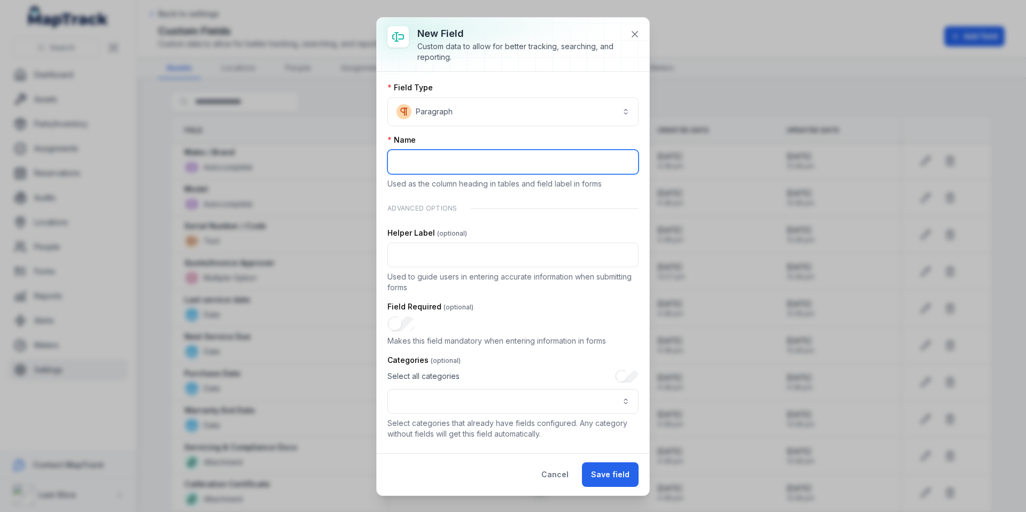
click at [441, 165] on input ":r1rm:-form-item-label" at bounding box center [513, 162] width 251 height 25
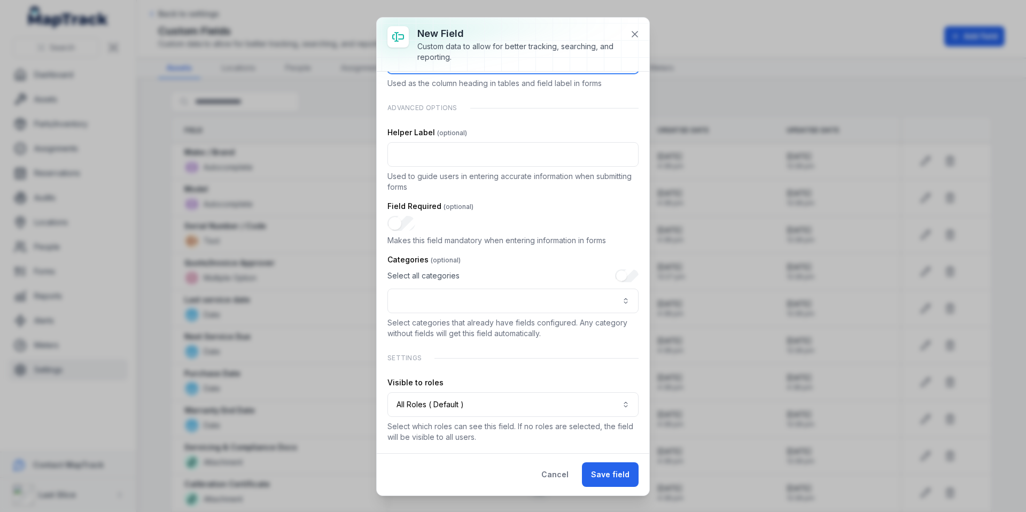
type input "**********"
click at [522, 302] on button ":r1ru:-form-item-label" at bounding box center [513, 301] width 251 height 25
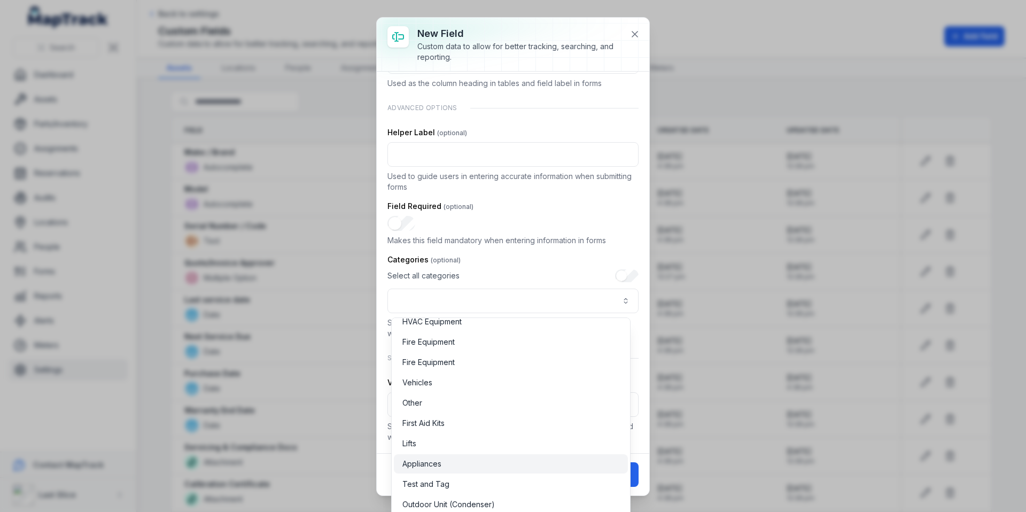
scroll to position [49, 0]
click at [433, 483] on span "Test and Tag" at bounding box center [426, 483] width 47 height 11
click at [528, 271] on div "**********" at bounding box center [513, 291] width 251 height 44
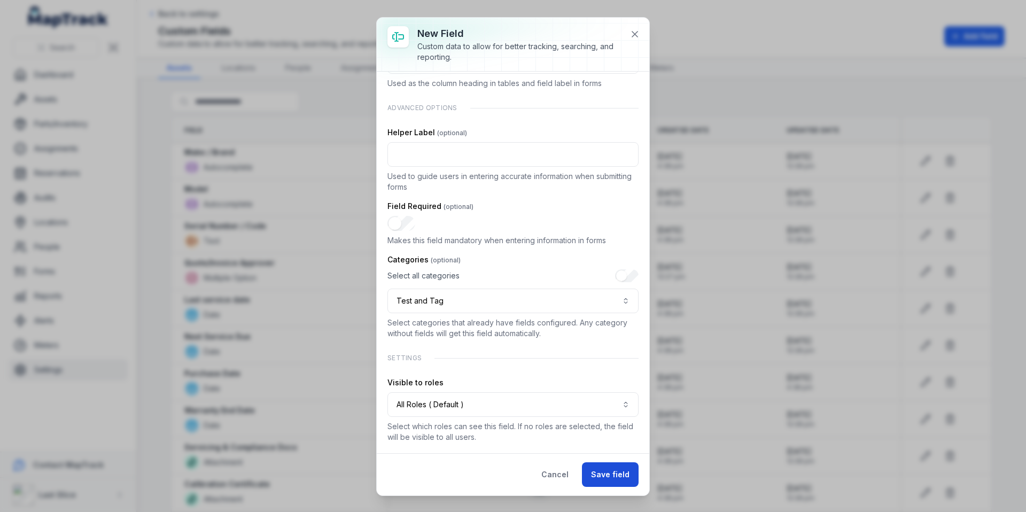
click at [599, 469] on button "Save field" at bounding box center [610, 474] width 57 height 25
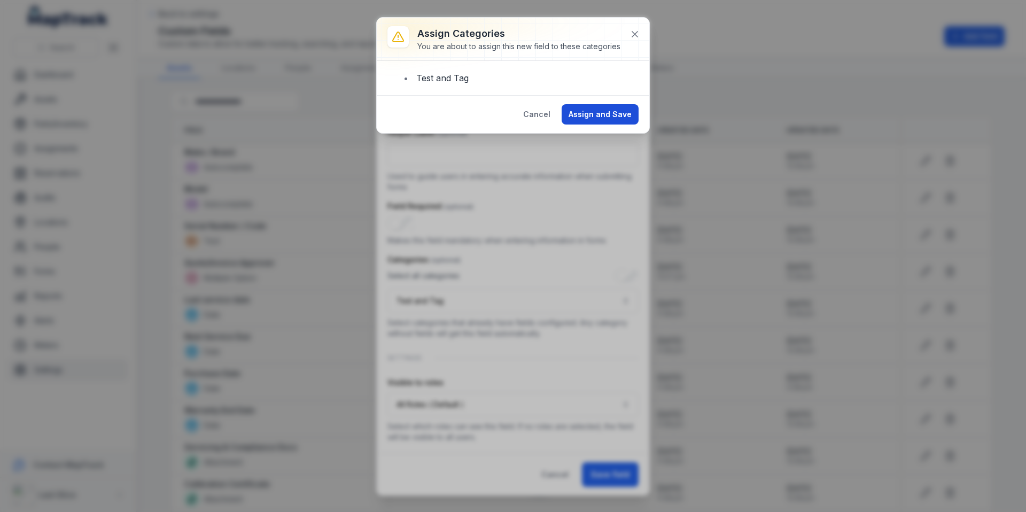
click at [601, 116] on button "Assign and Save" at bounding box center [600, 114] width 77 height 20
